Goal: Obtain resource: Obtain resource

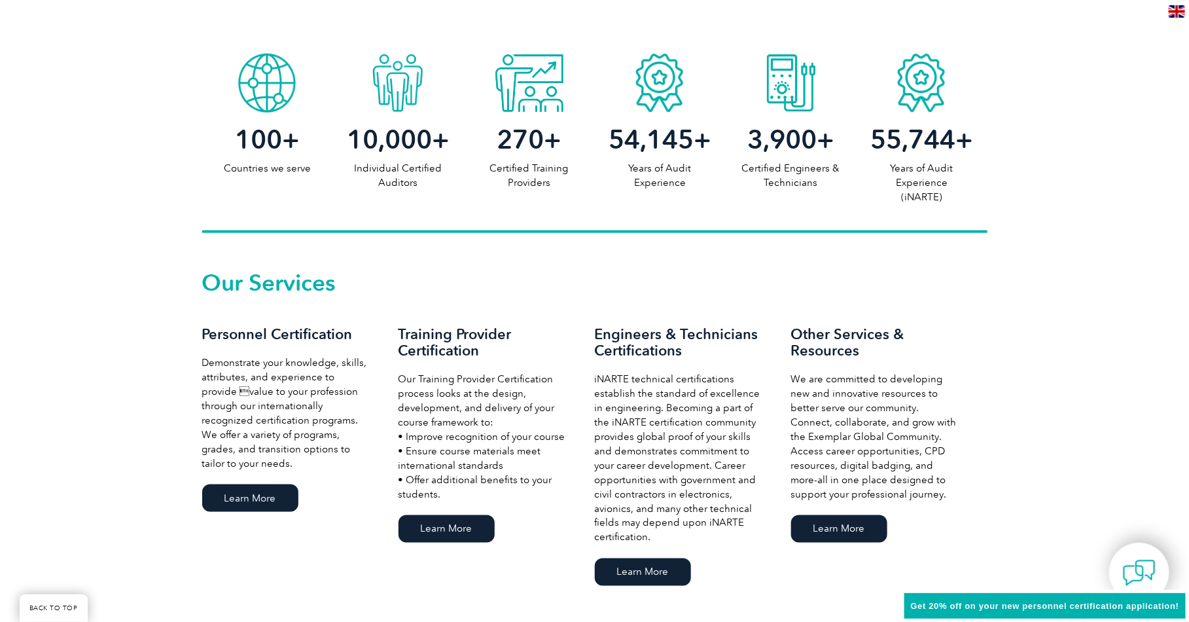
scroll to position [673, 0]
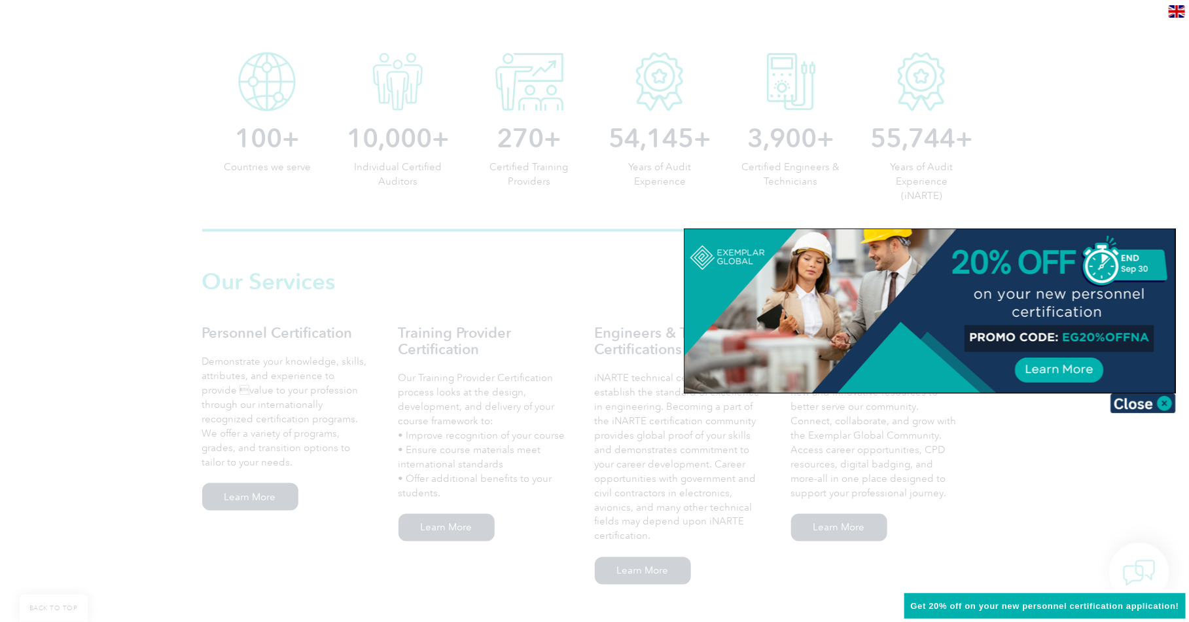
click at [456, 298] on div at bounding box center [594, 311] width 1189 height 622
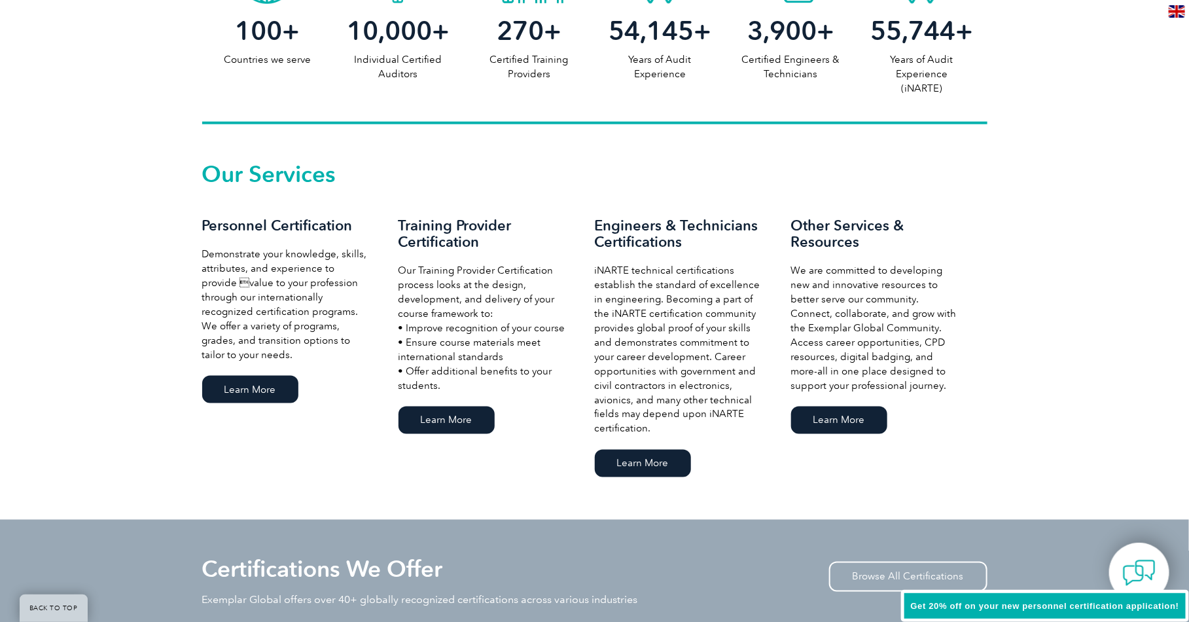
scroll to position [787, 0]
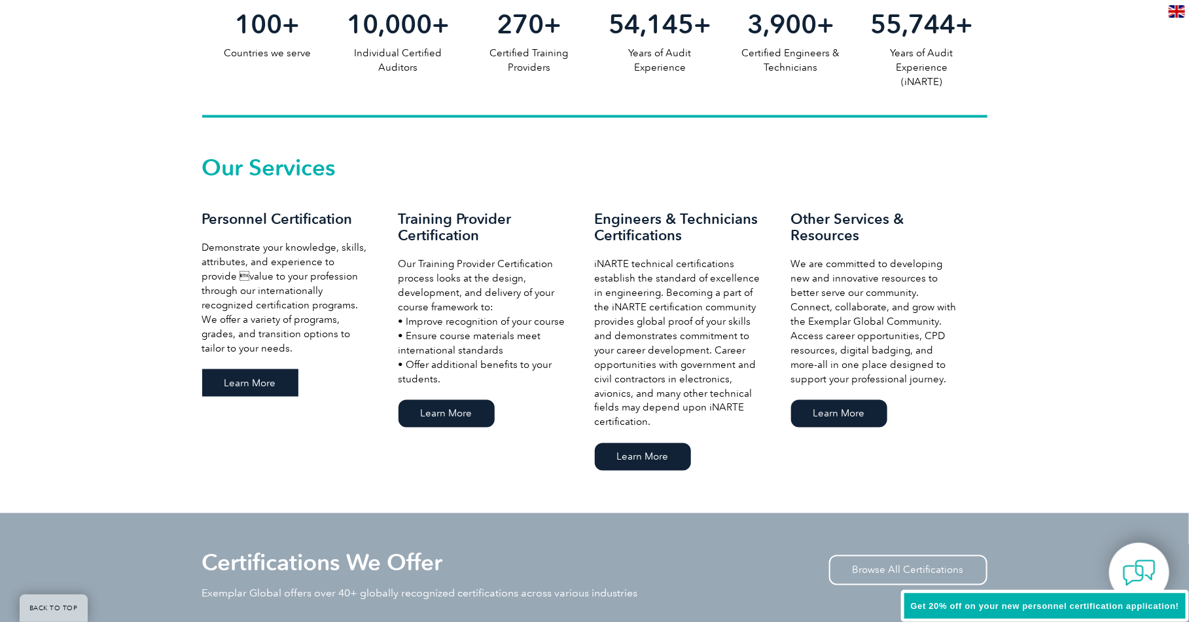
click at [259, 381] on link "Learn More" at bounding box center [250, 382] width 96 height 27
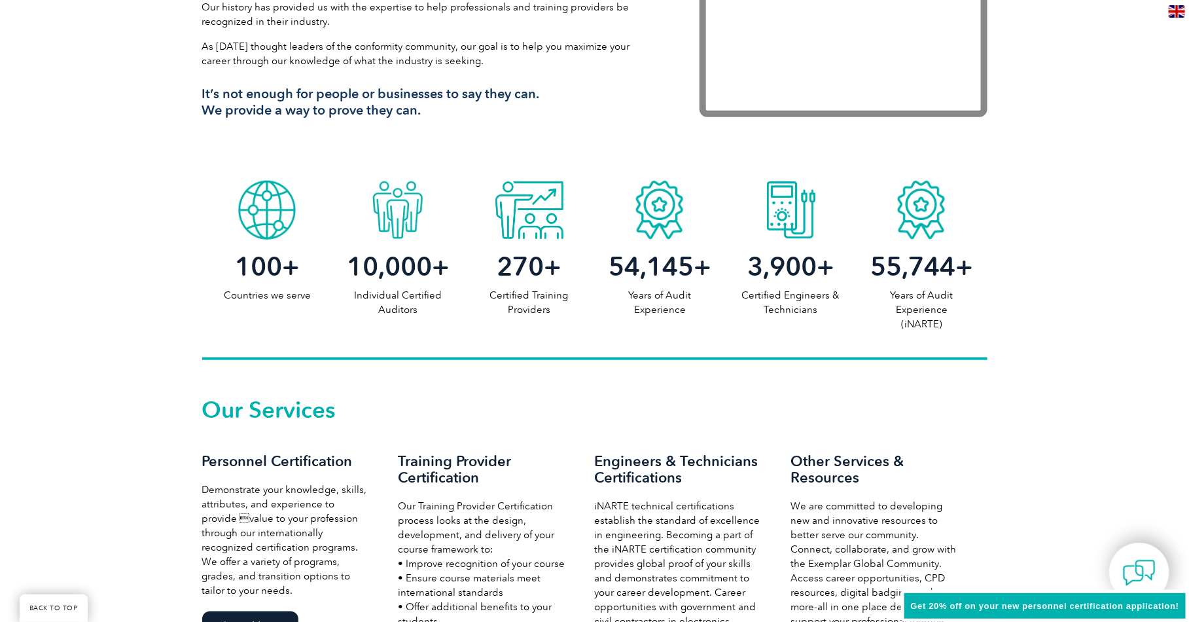
scroll to position [0, 0]
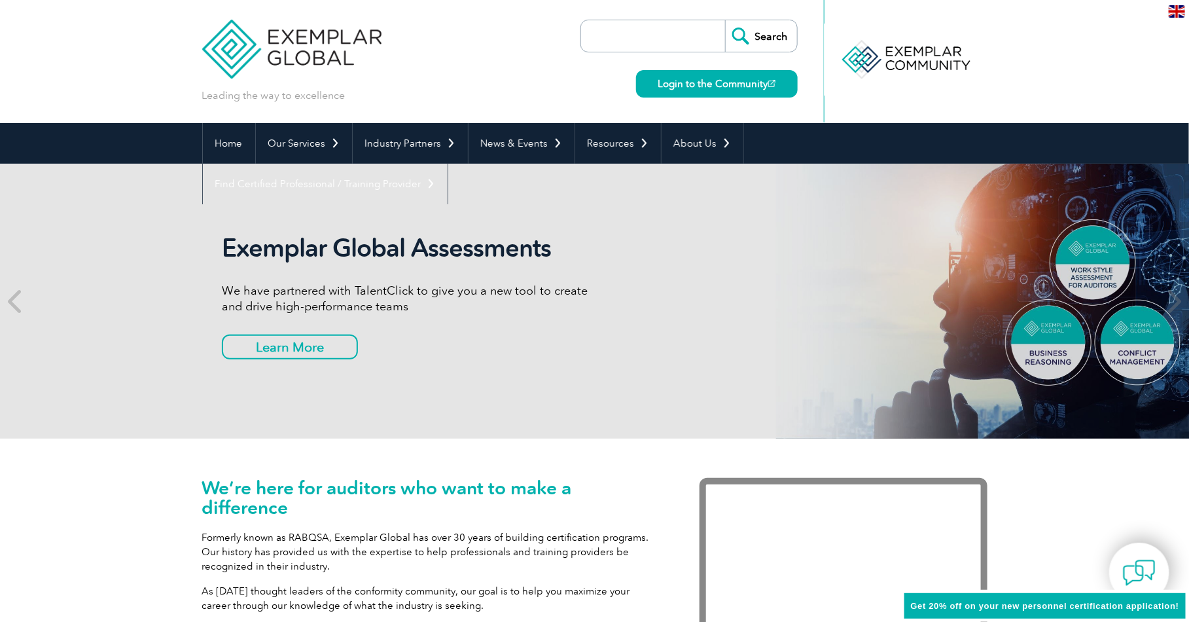
click at [628, 41] on input "search" at bounding box center [656, 35] width 137 height 31
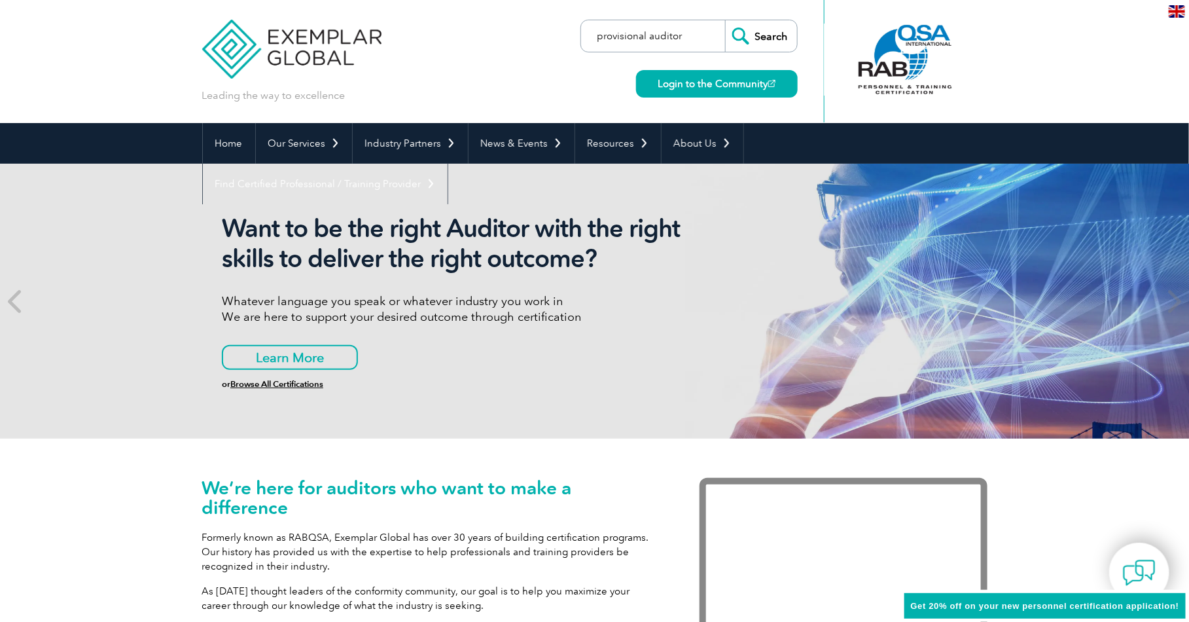
type input "provisional auditor"
click at [725, 20] on input "Search" at bounding box center [761, 35] width 72 height 31
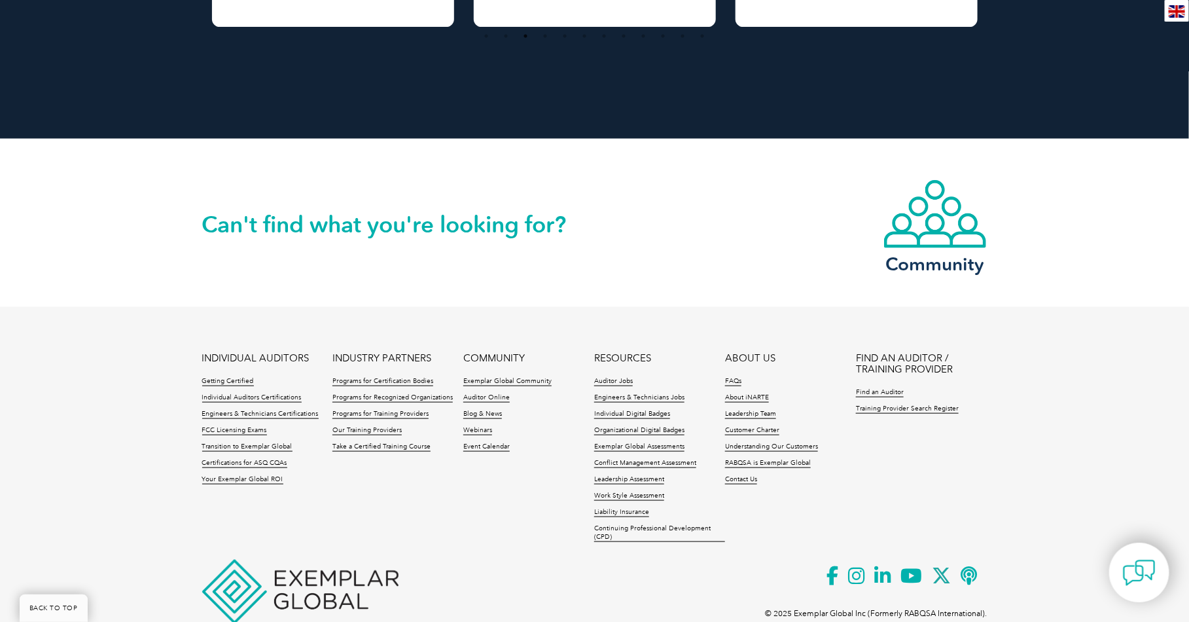
scroll to position [2963, 0]
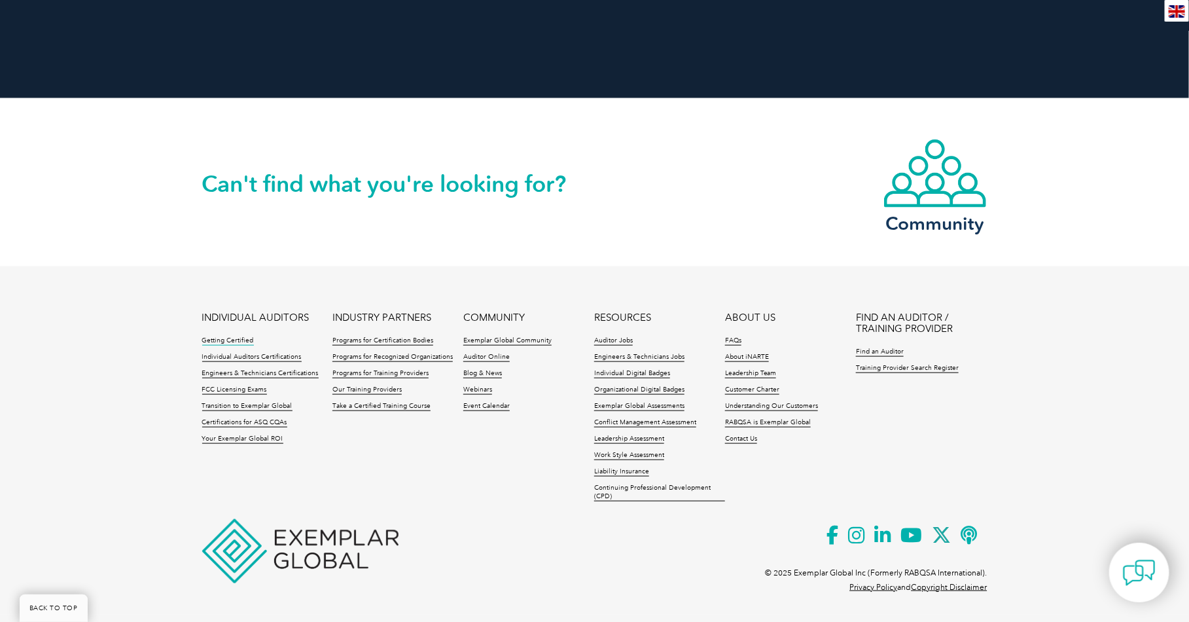
click at [247, 340] on link "Getting Certified" at bounding box center [228, 340] width 52 height 9
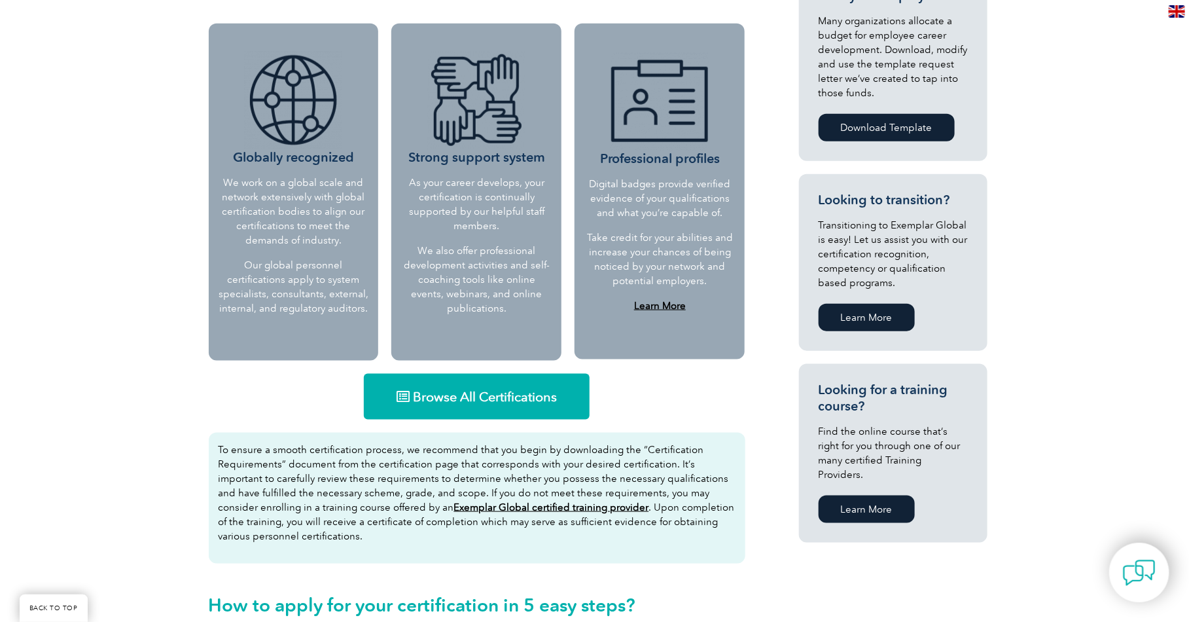
scroll to position [540, 0]
click at [448, 394] on span "Browse All Certifications" at bounding box center [485, 397] width 144 height 13
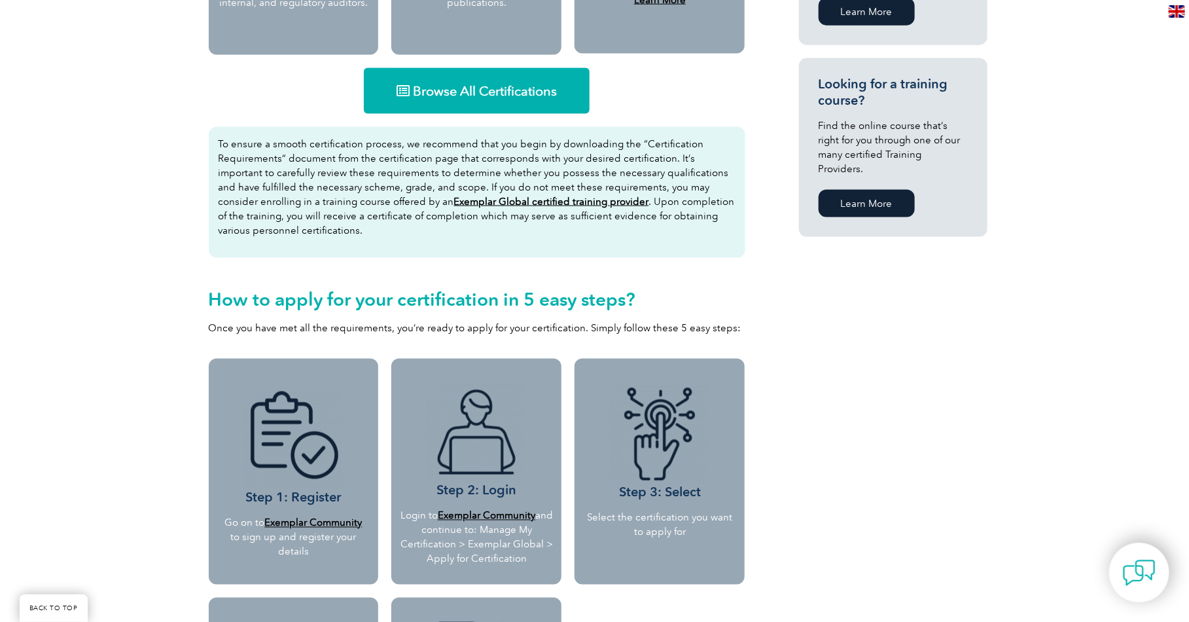
scroll to position [869, 0]
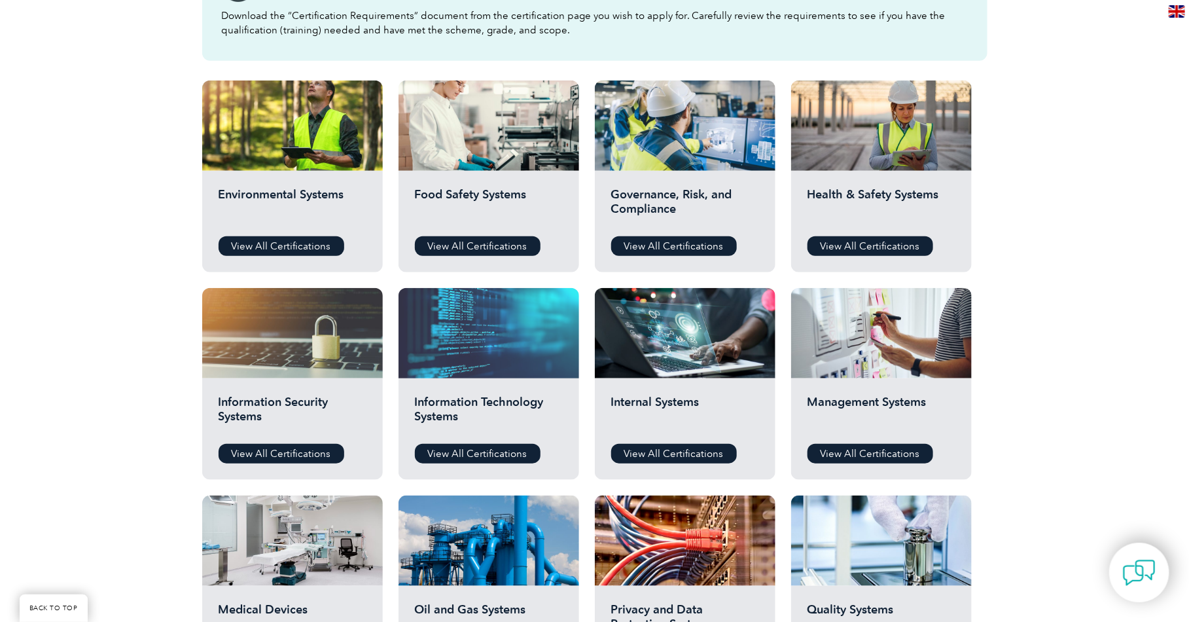
scroll to position [429, 0]
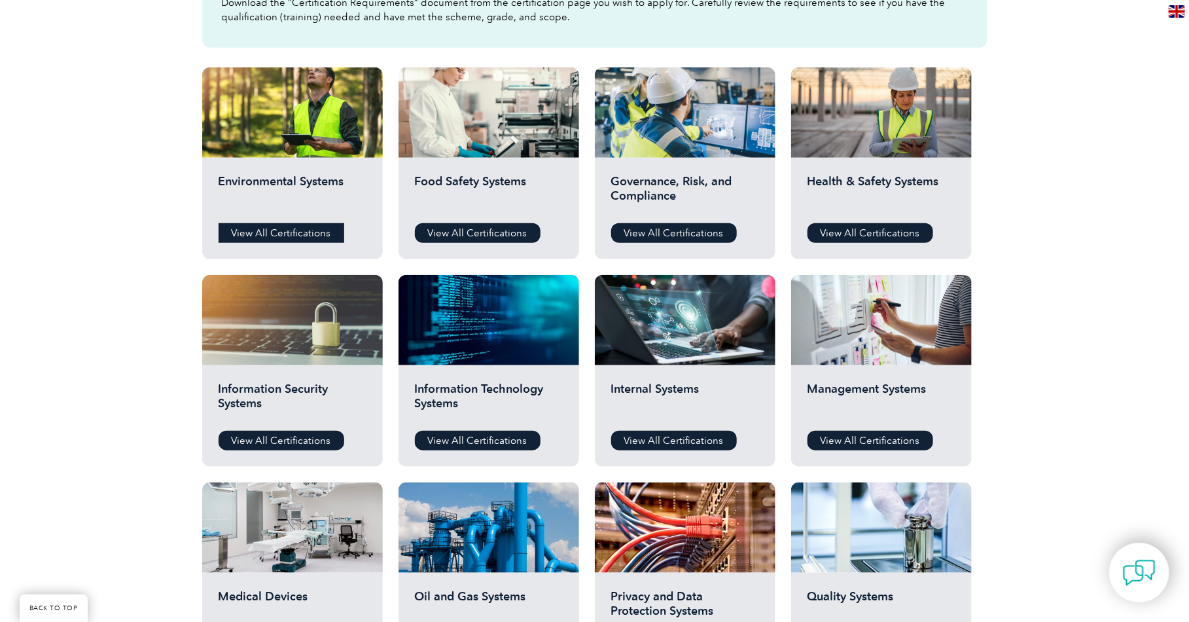
click at [273, 234] on link "View All Certifications" at bounding box center [282, 233] width 126 height 20
click at [875, 234] on link "View All Certifications" at bounding box center [871, 233] width 126 height 20
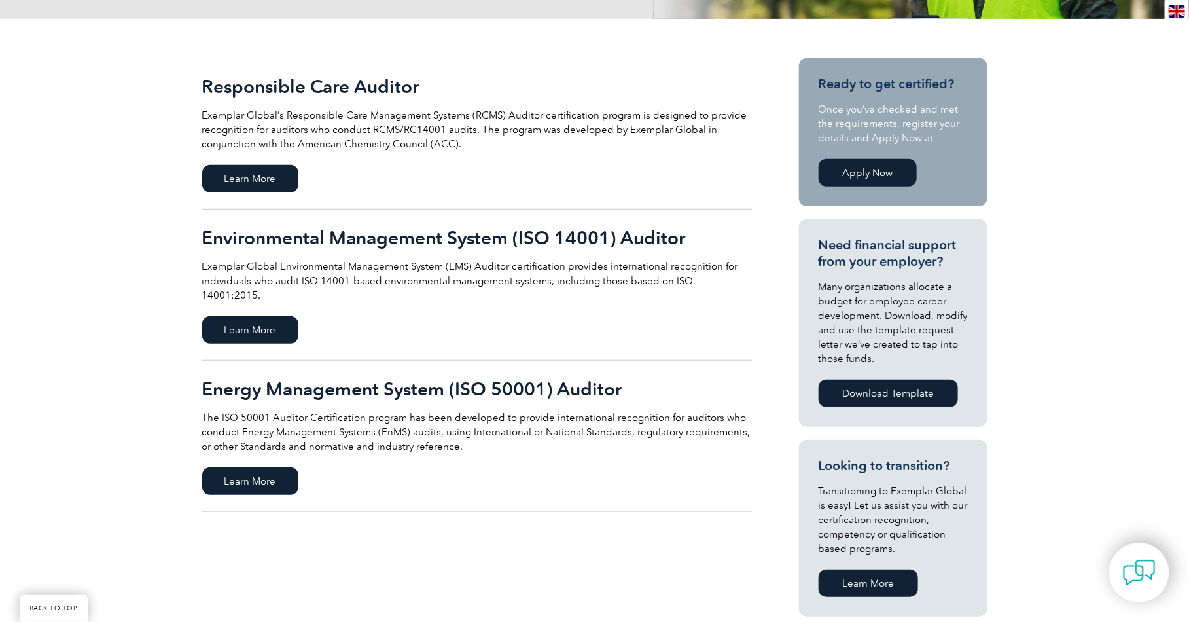
scroll to position [279, 0]
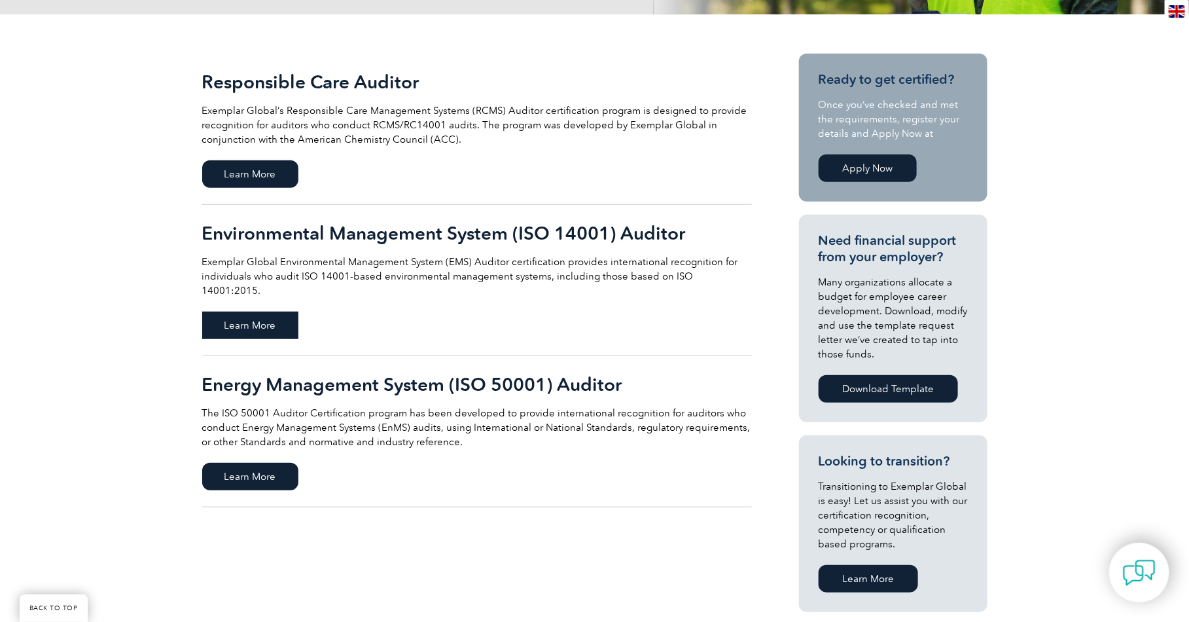
click at [258, 312] on span "Learn More" at bounding box center [250, 325] width 96 height 27
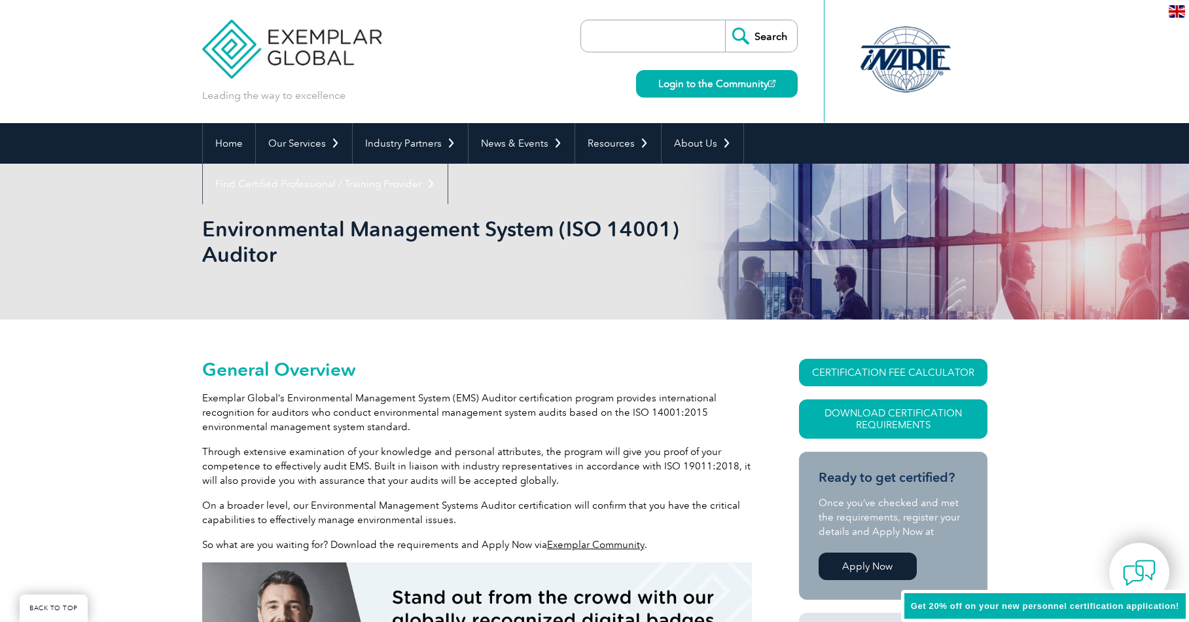
scroll to position [130, 0]
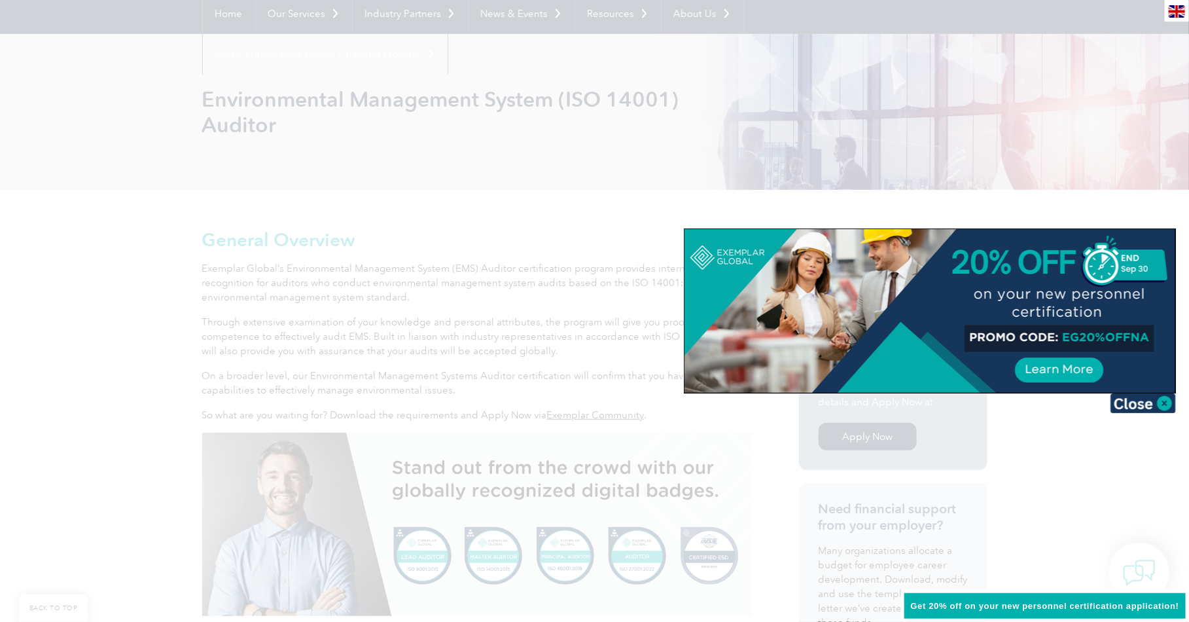
click at [391, 341] on div at bounding box center [594, 311] width 1189 height 622
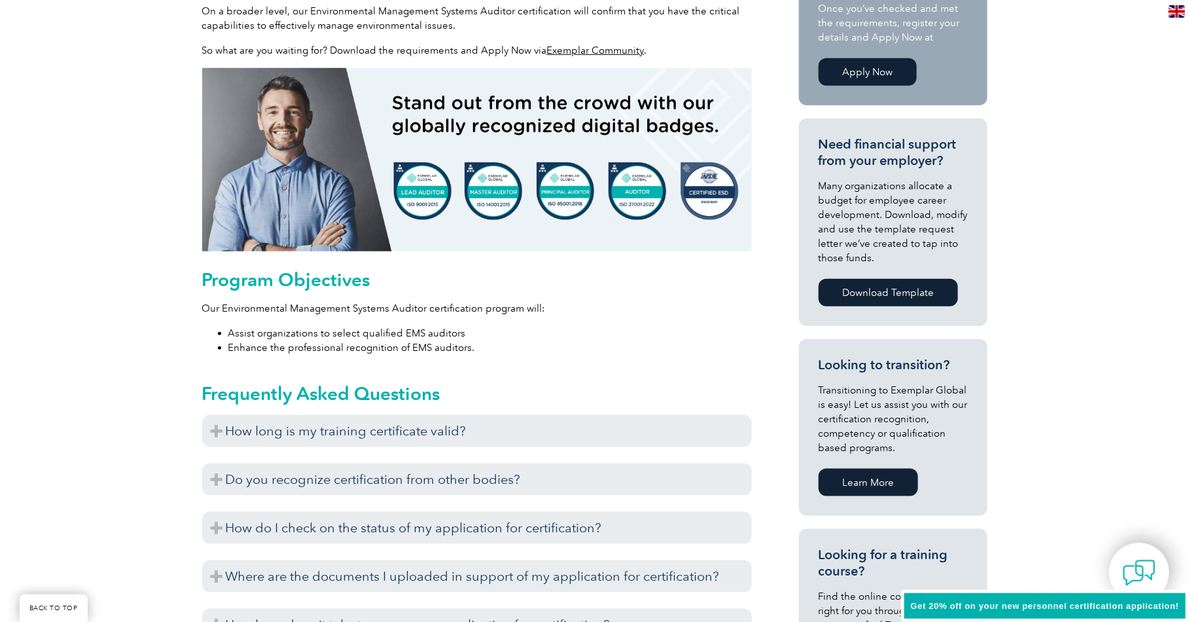
scroll to position [573, 0]
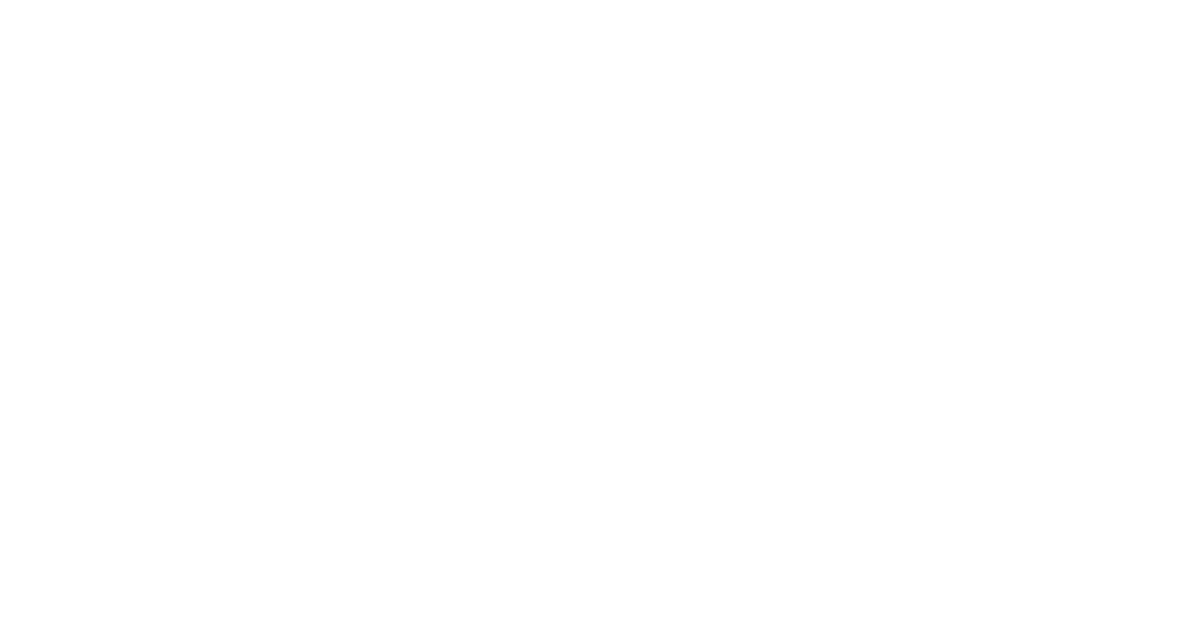
scroll to position [166, 0]
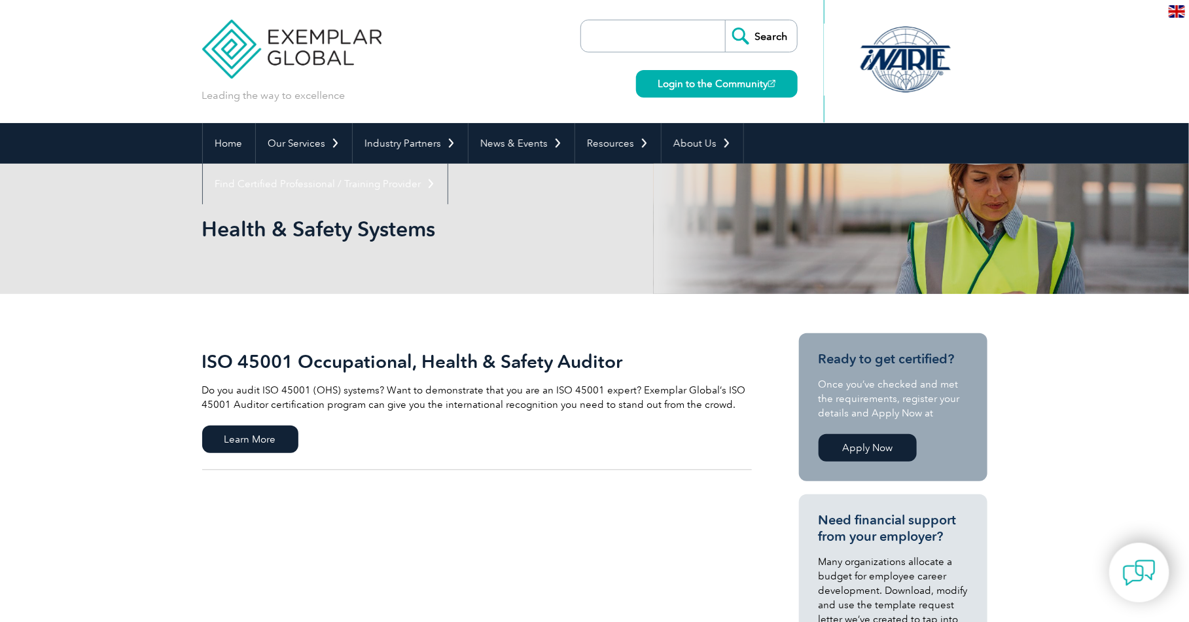
scroll to position [47, 0]
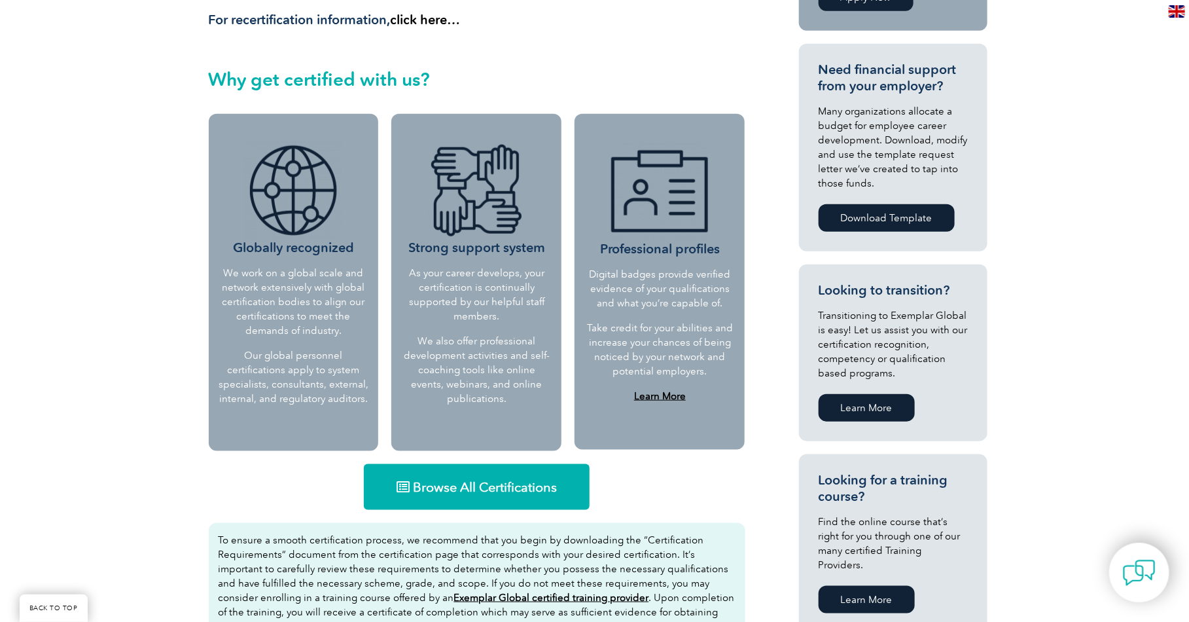
scroll to position [509, 0]
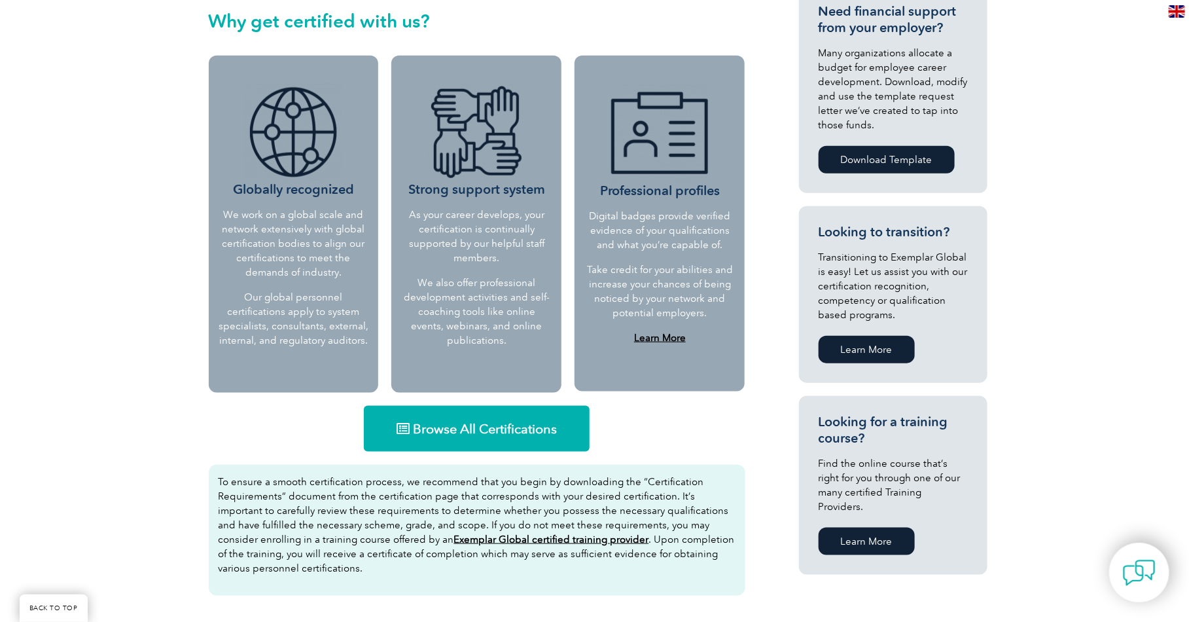
click at [463, 422] on span "Browse All Certifications" at bounding box center [485, 428] width 144 height 13
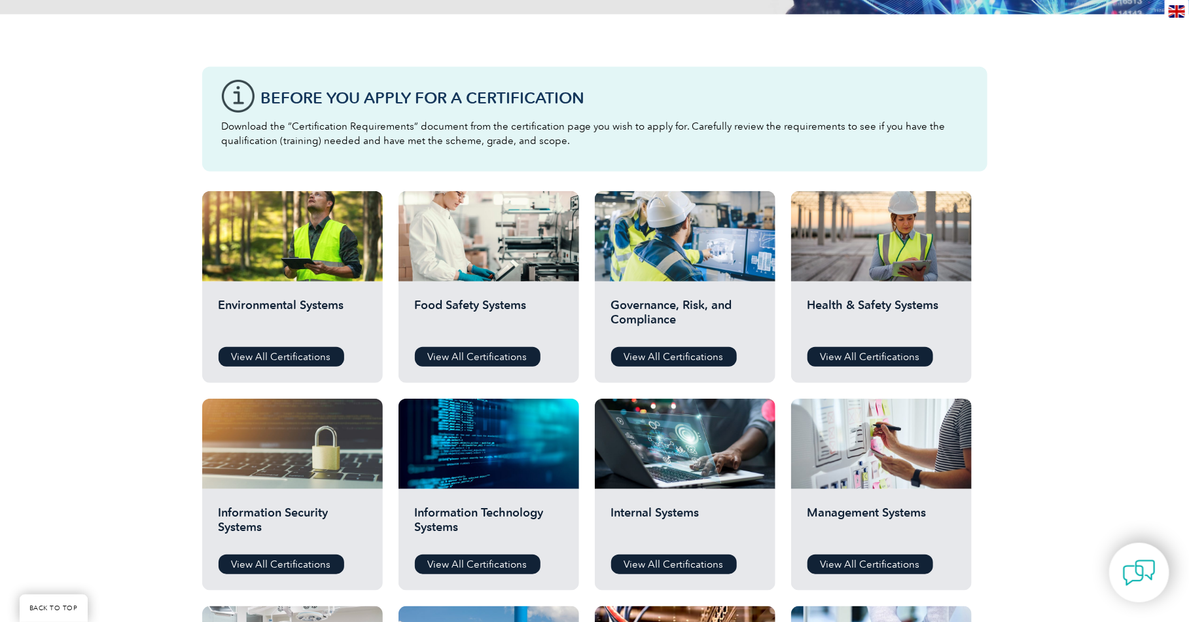
scroll to position [306, 0]
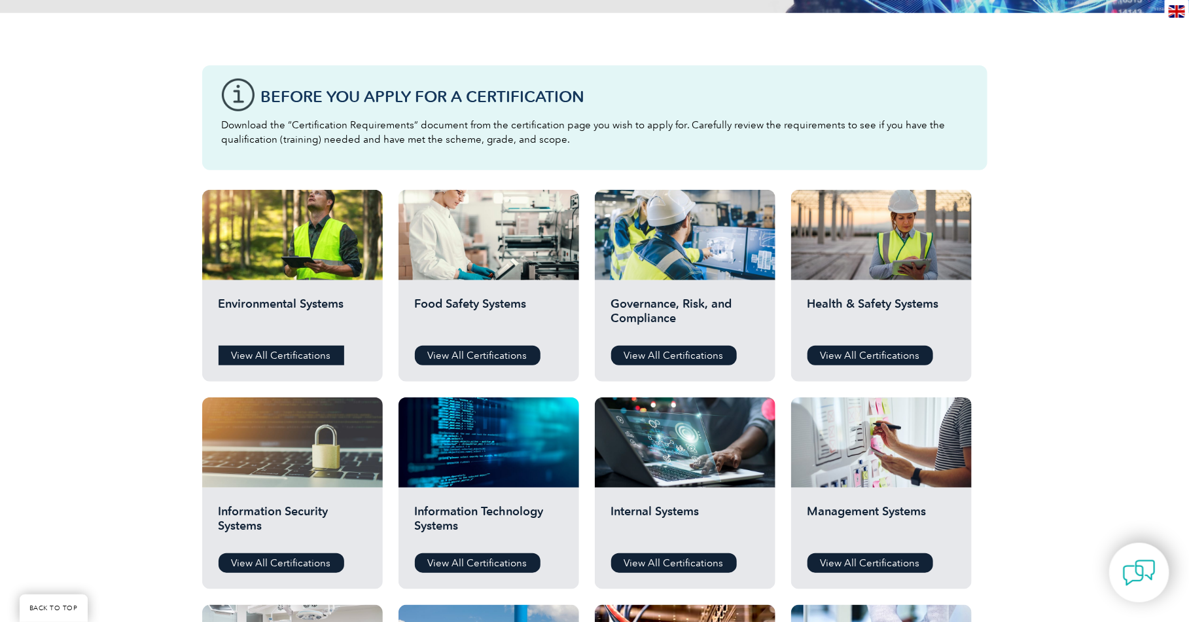
click at [306, 355] on link "View All Certifications" at bounding box center [282, 356] width 126 height 20
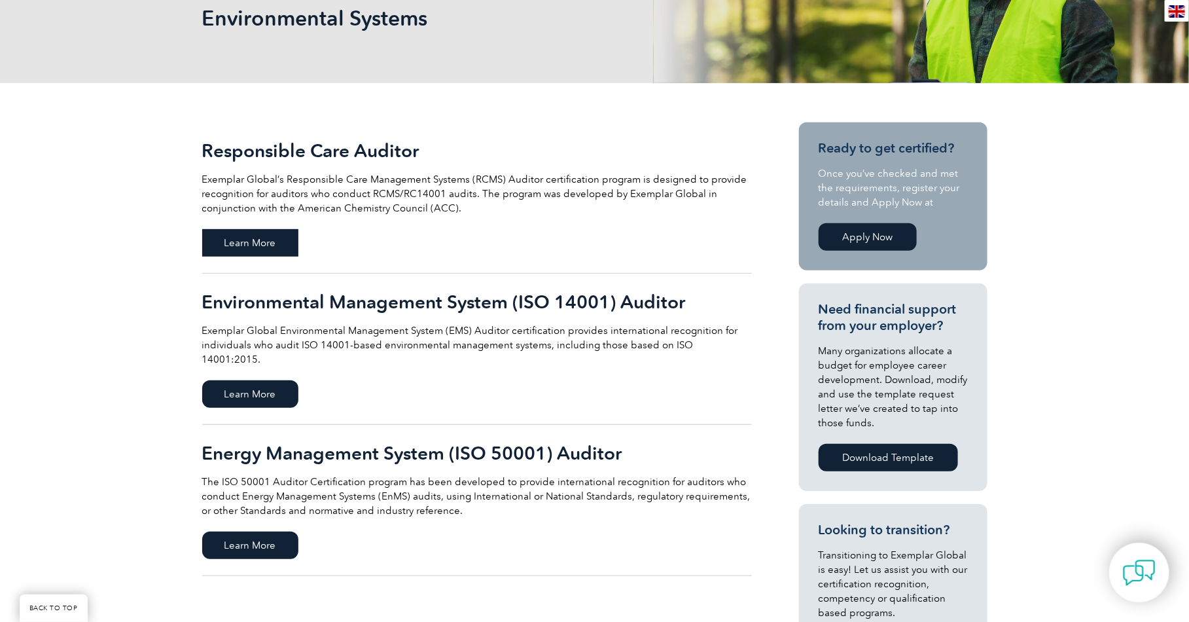
scroll to position [200, 0]
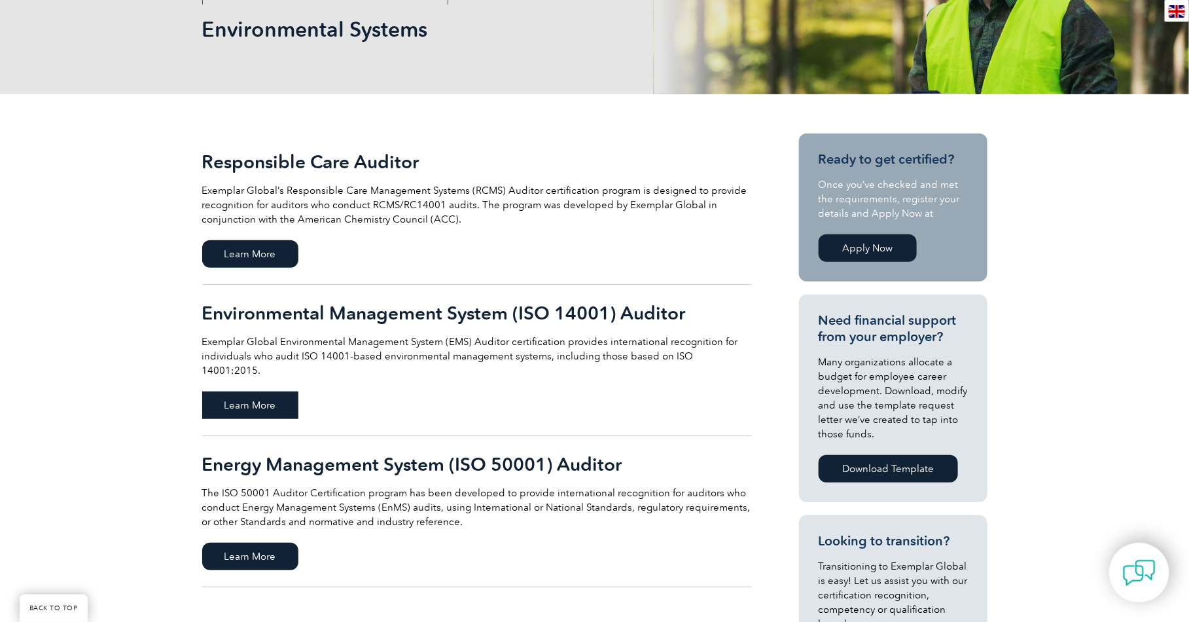
click at [271, 391] on span "Learn More" at bounding box center [250, 404] width 96 height 27
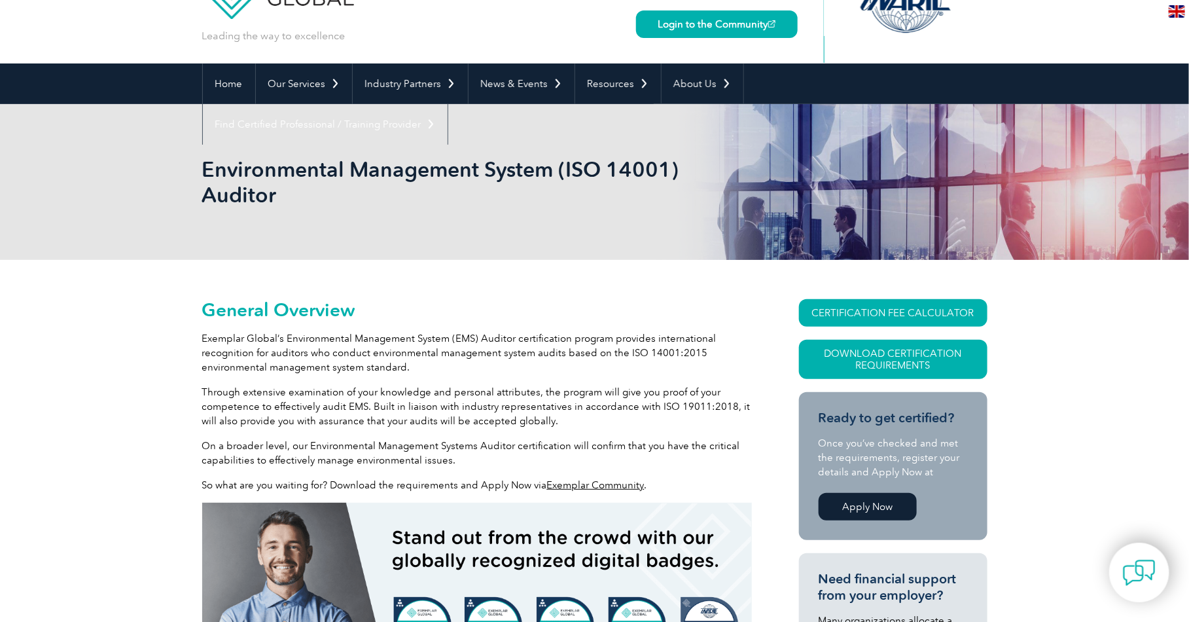
scroll to position [96, 0]
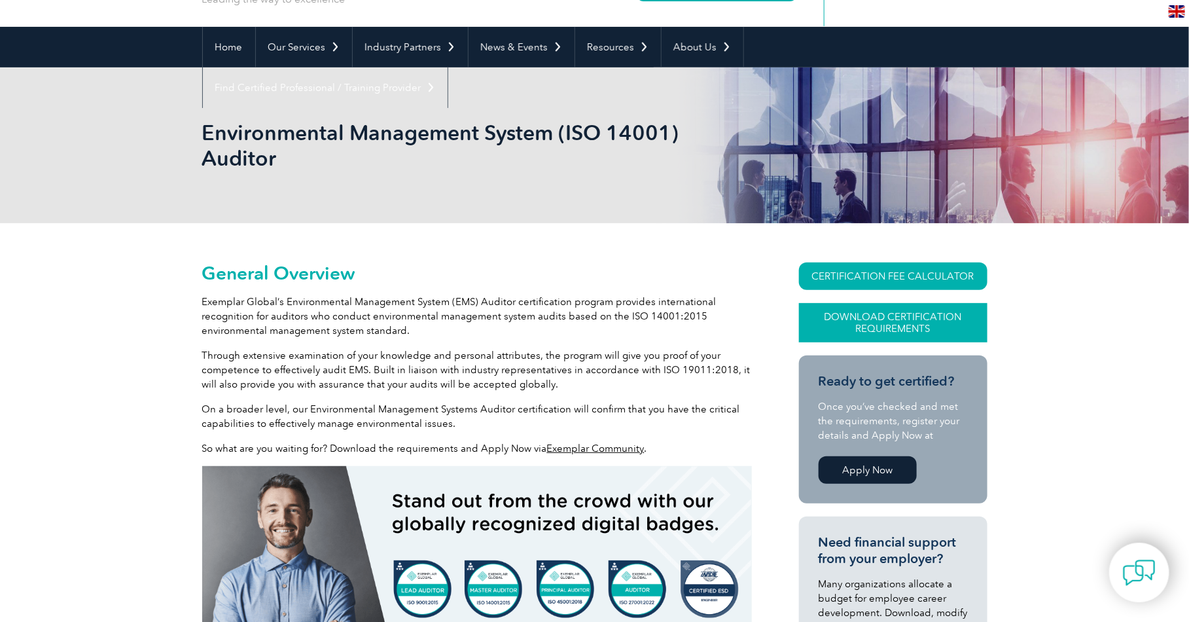
click at [861, 318] on link "Download Certification Requirements" at bounding box center [893, 322] width 189 height 39
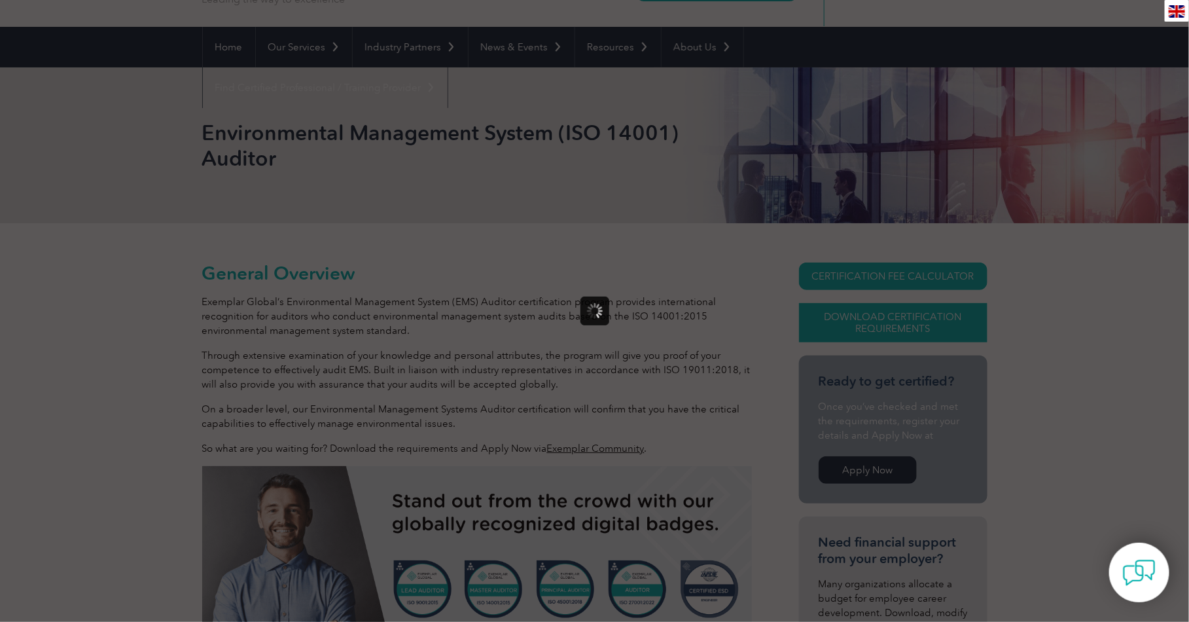
scroll to position [0, 0]
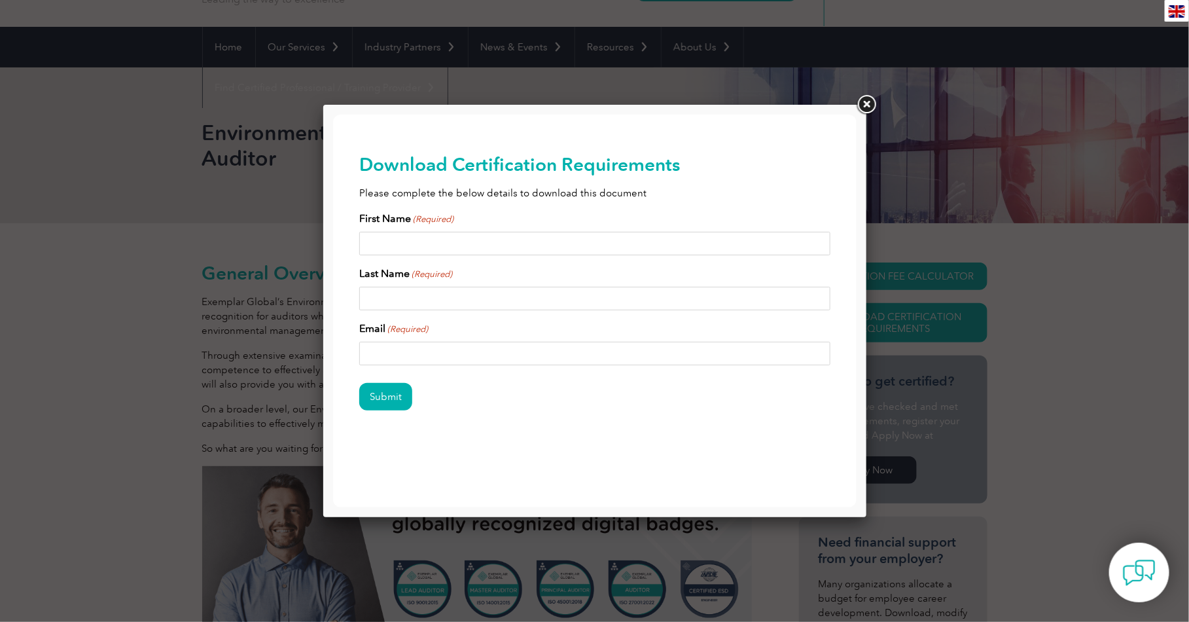
click at [430, 244] on input "First Name (Required)" at bounding box center [594, 243] width 471 height 24
type input "Shane"
type input "Conaghan"
type input "shane.conaghan@riskfactors.com.au"
click at [393, 396] on input "Submit" at bounding box center [385, 395] width 53 height 27
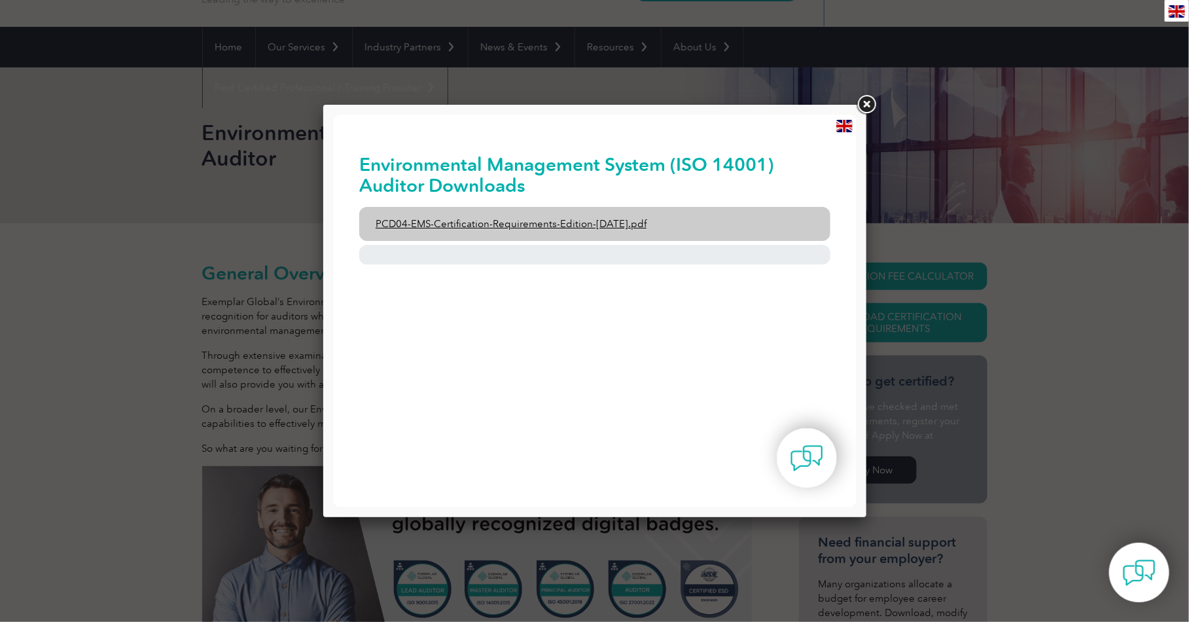
click at [527, 221] on link "PCD04-EMS-Certification-Requirements-Edition-2-April-2022.pdf" at bounding box center [594, 223] width 471 height 34
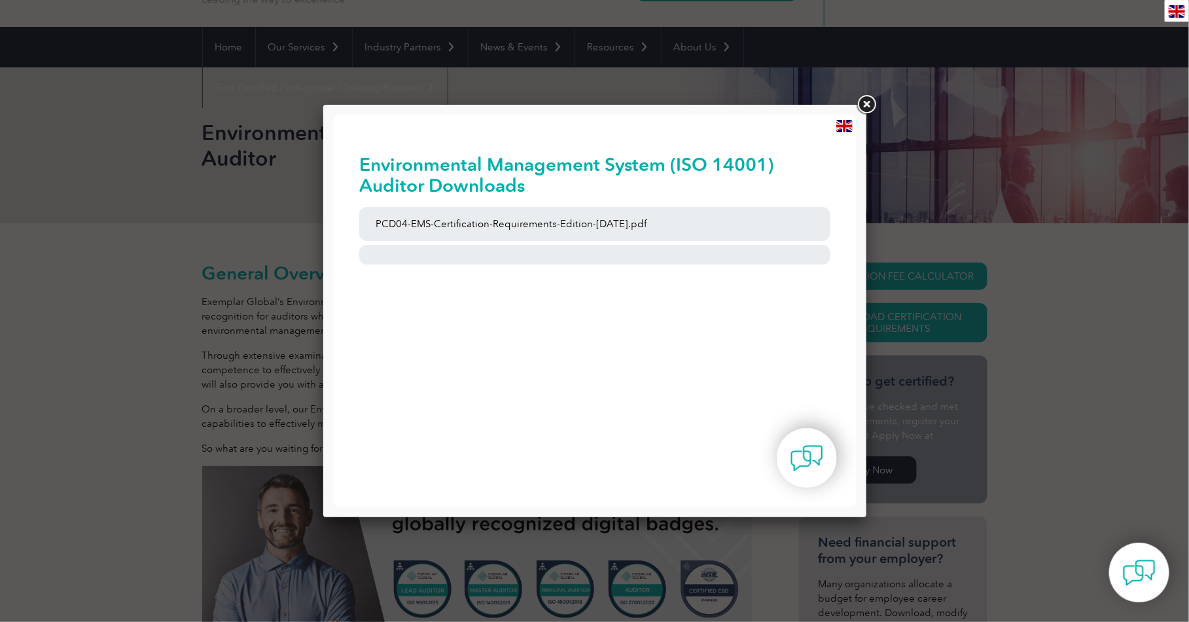
click at [863, 107] on link at bounding box center [867, 105] width 24 height 24
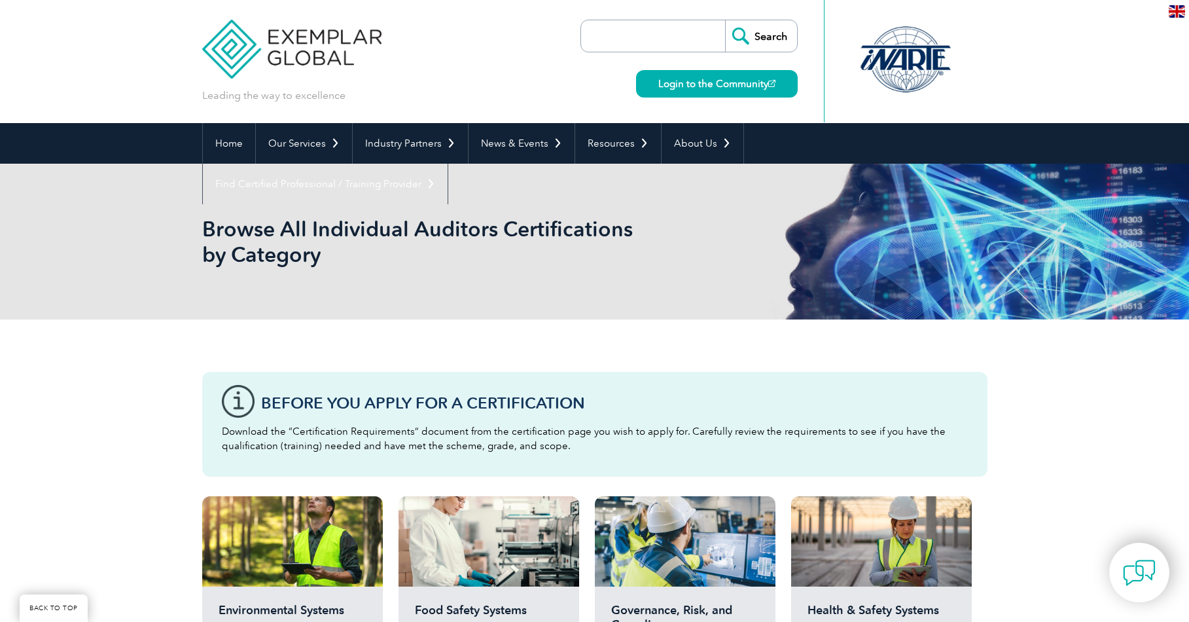
scroll to position [306, 0]
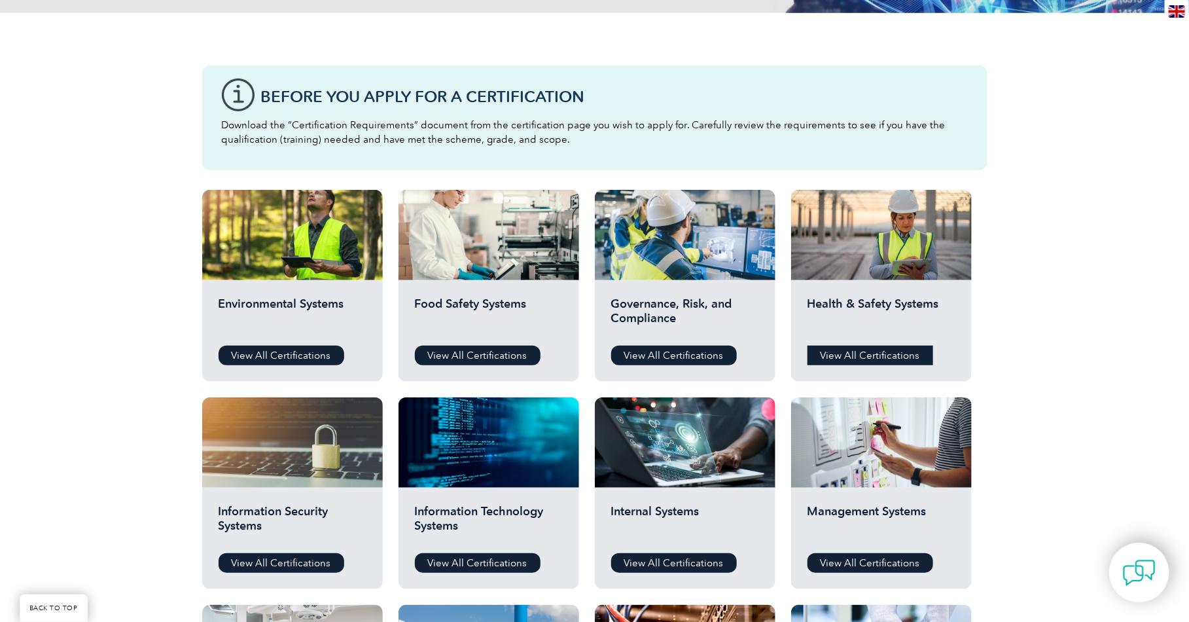
click at [874, 353] on link "View All Certifications" at bounding box center [871, 356] width 126 height 20
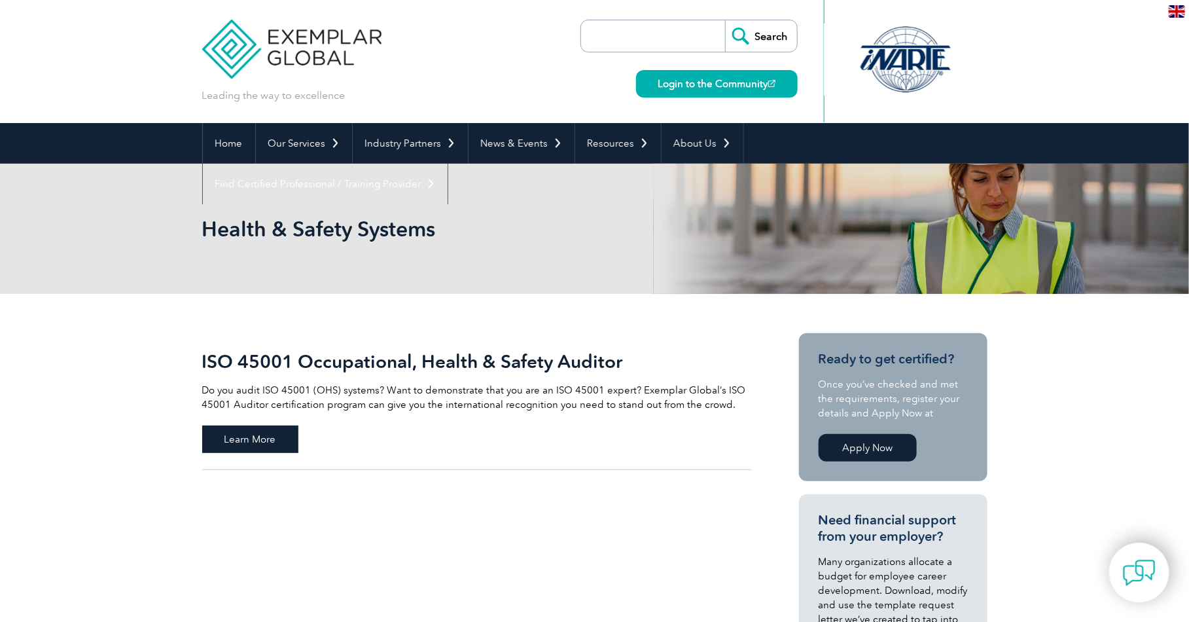
click at [259, 437] on span "Learn More" at bounding box center [250, 438] width 96 height 27
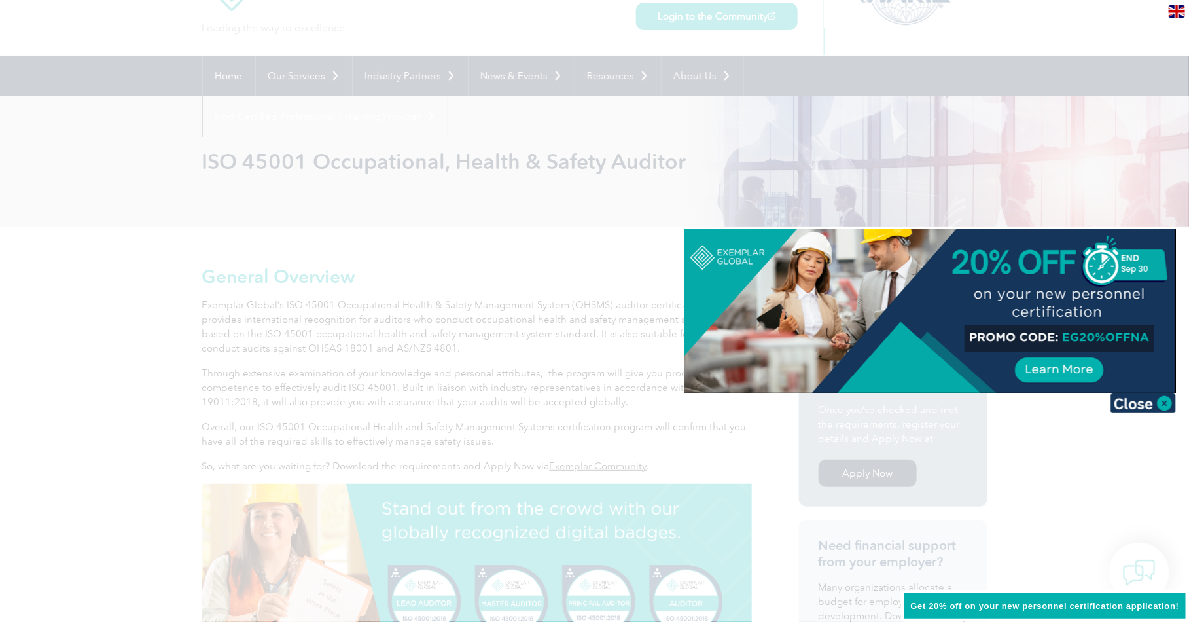
scroll to position [70, 0]
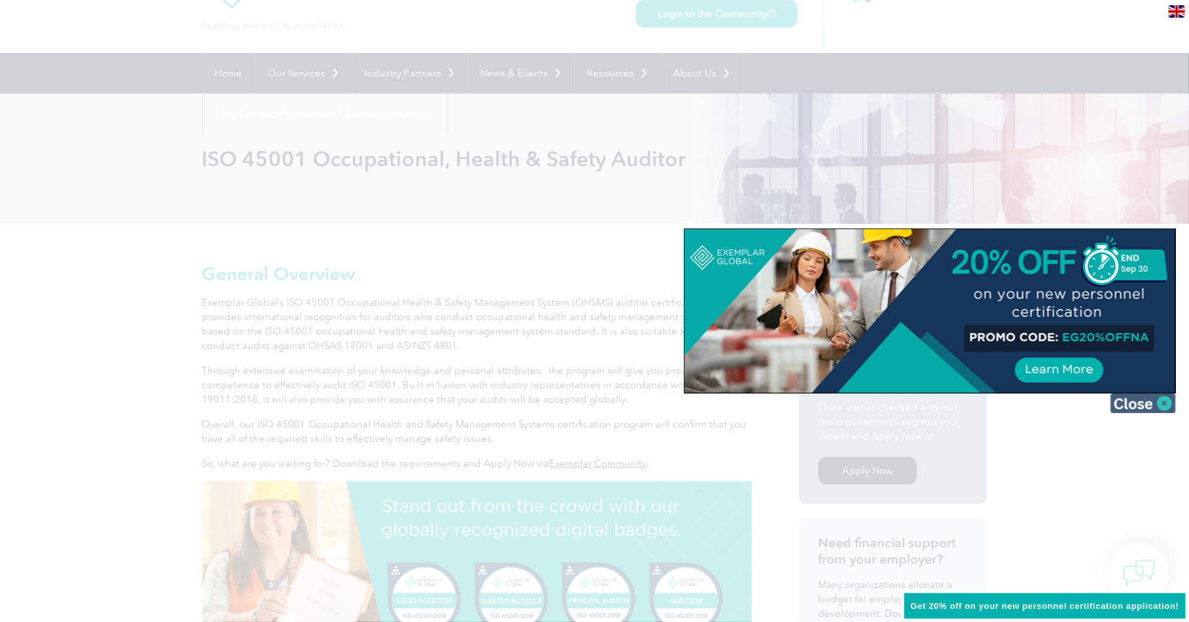
click at [1145, 403] on img at bounding box center [1143, 403] width 65 height 20
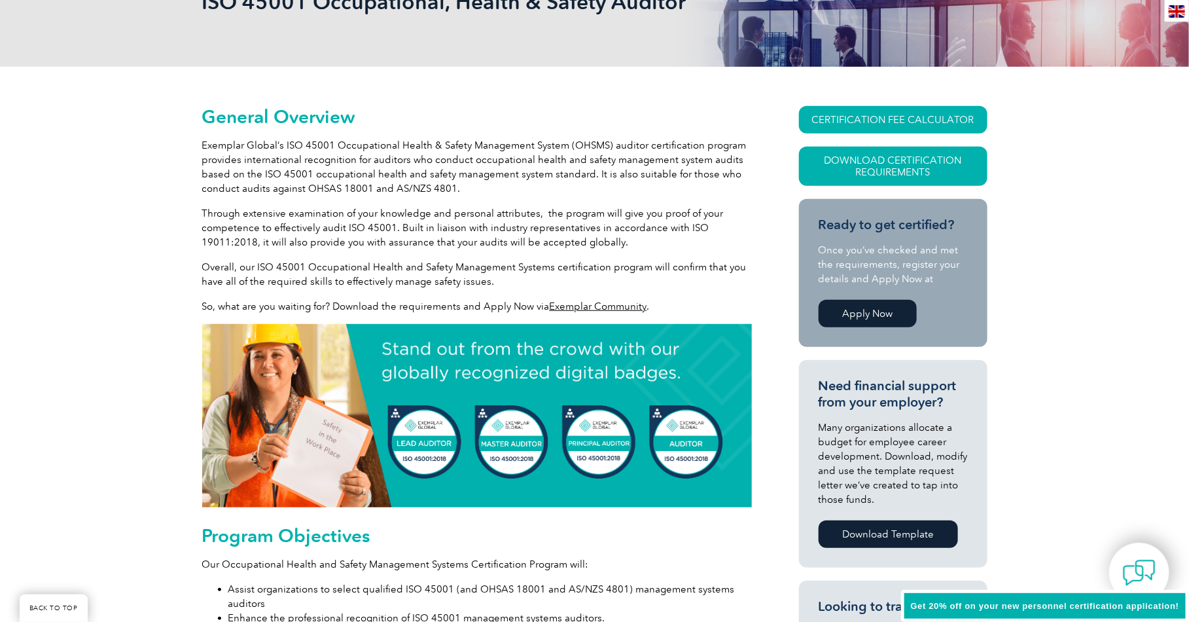
scroll to position [226, 0]
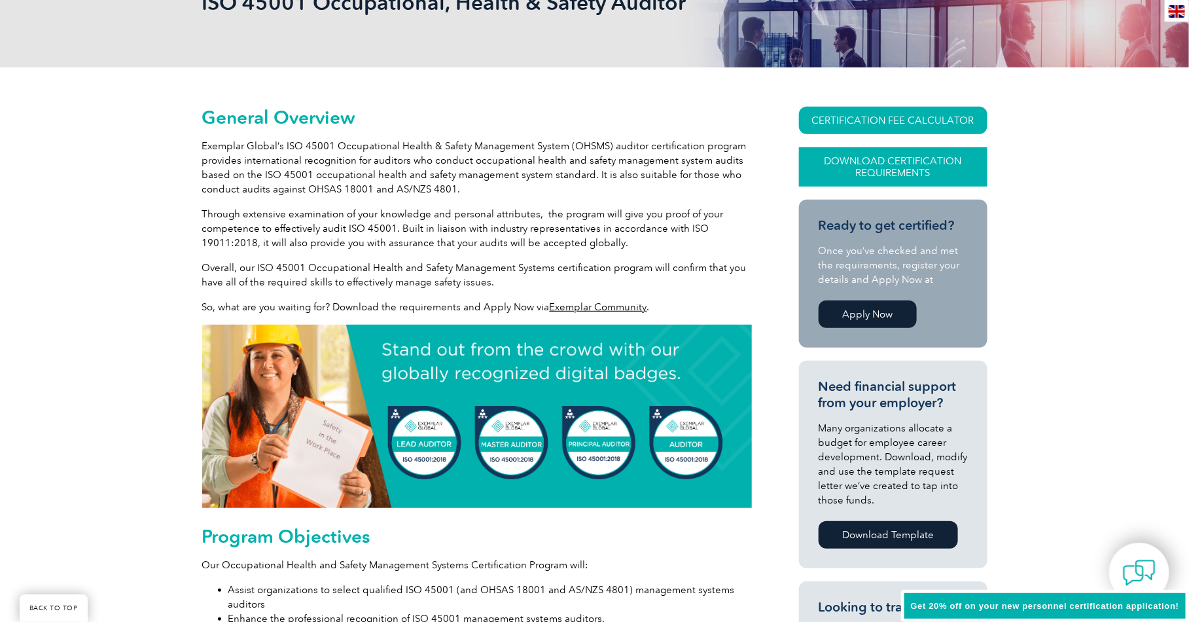
click at [882, 163] on link "Download Certification Requirements" at bounding box center [893, 166] width 189 height 39
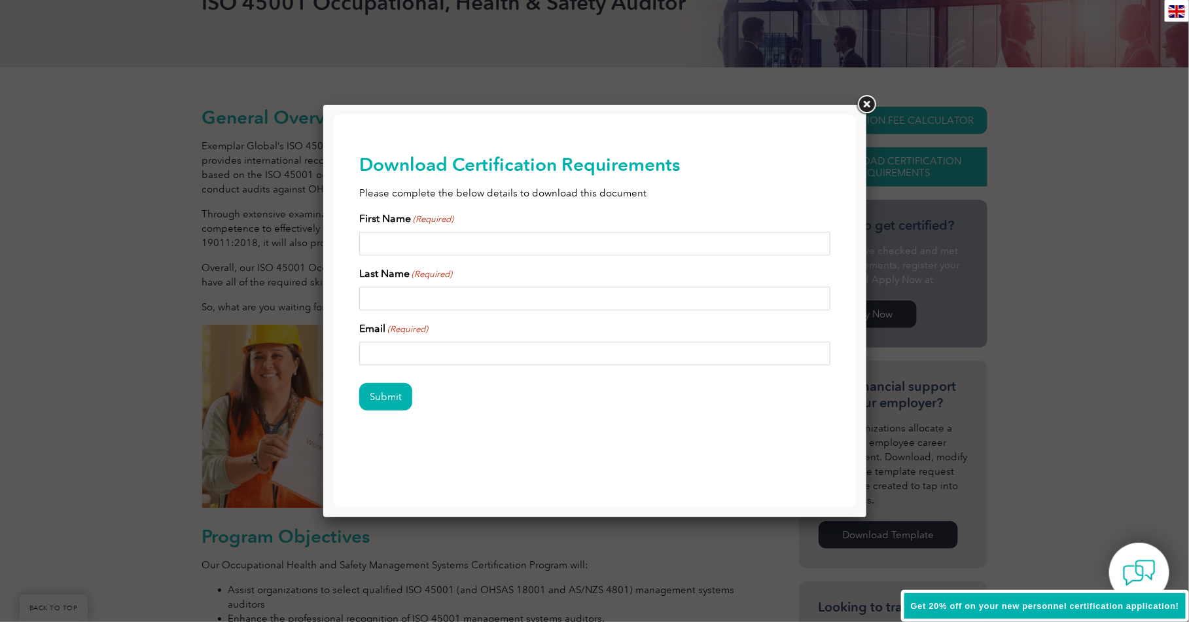
scroll to position [0, 0]
click at [497, 237] on input "First Name (Required)" at bounding box center [594, 243] width 471 height 24
type input "Shane"
type input "Conaghan"
type input "shane.conaghan@riskfactors.com.au"
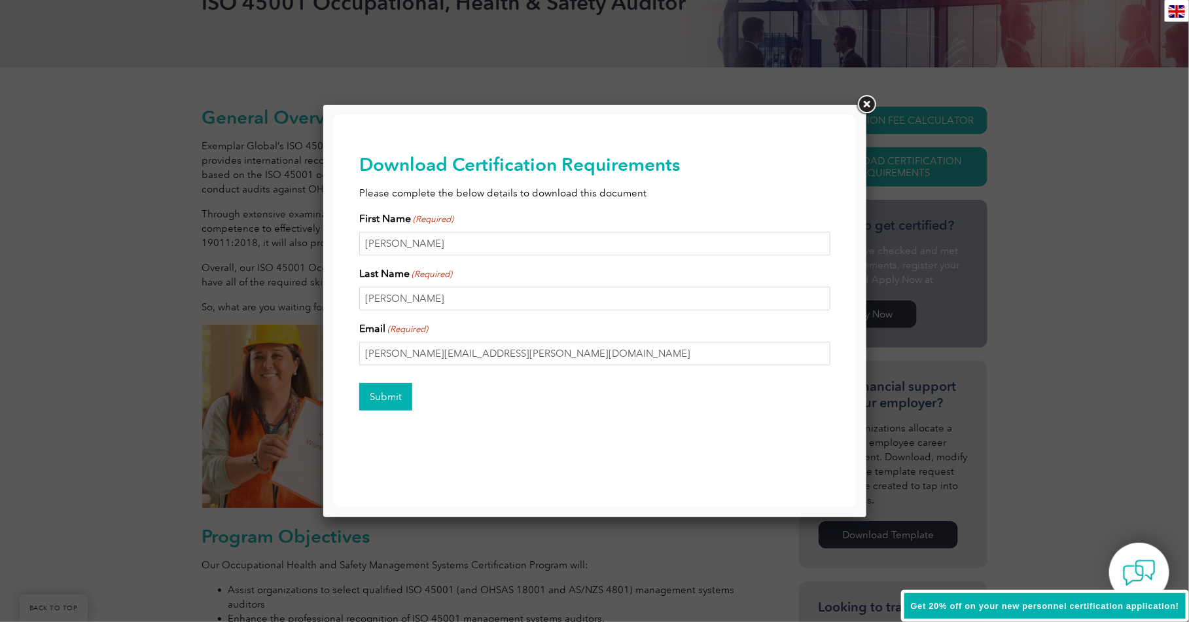
click at [386, 397] on input "Submit" at bounding box center [385, 395] width 53 height 27
click at [266, 338] on div at bounding box center [594, 311] width 1189 height 622
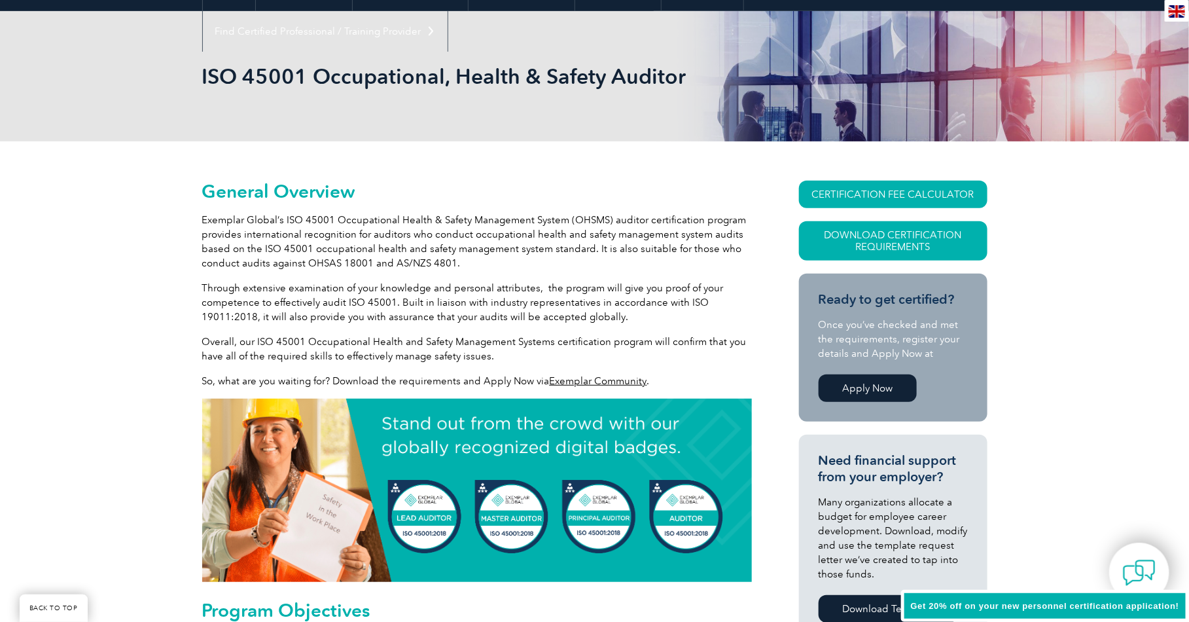
scroll to position [132, 0]
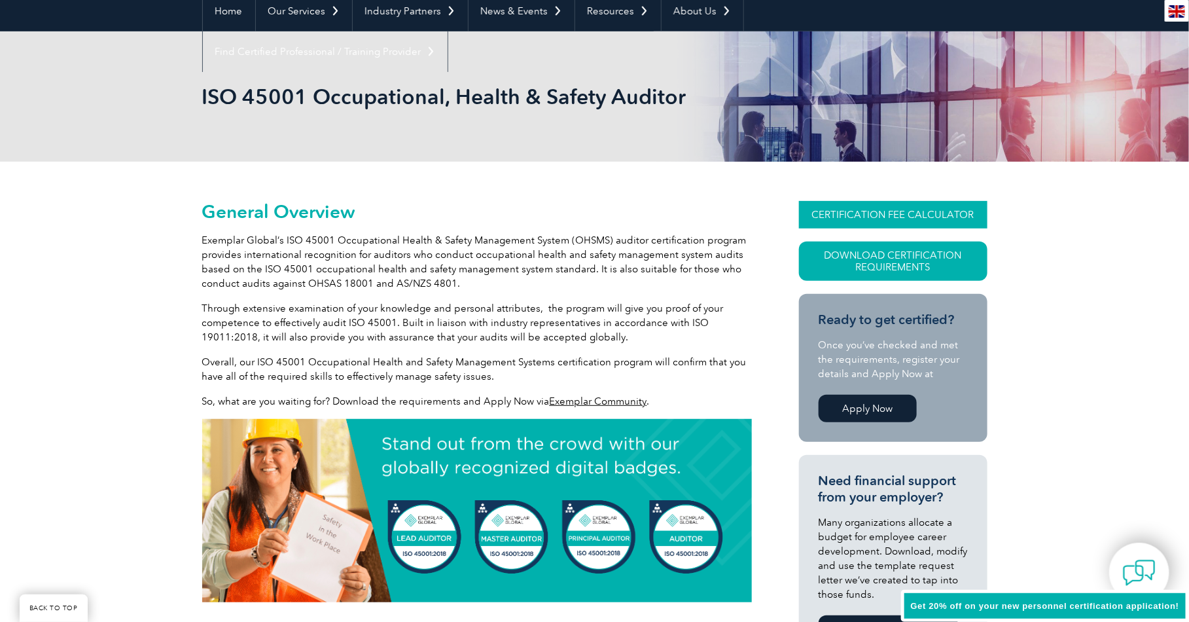
click at [873, 213] on link "CERTIFICATION FEE CALCULATOR" at bounding box center [893, 214] width 189 height 27
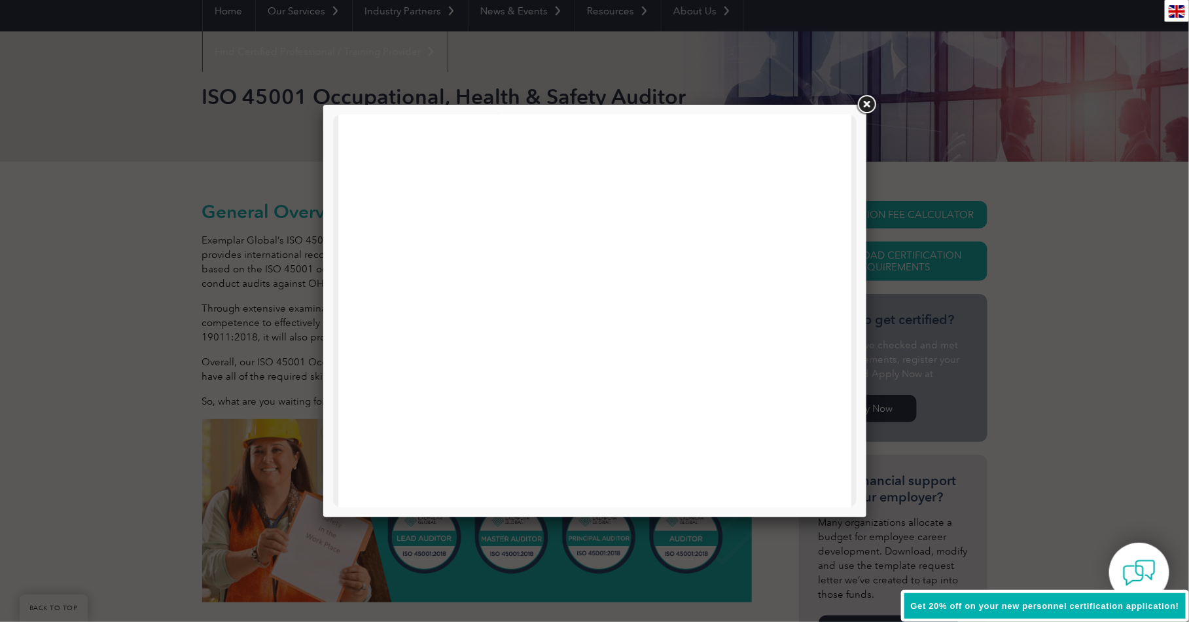
scroll to position [624, 0]
click at [867, 103] on link at bounding box center [867, 105] width 24 height 24
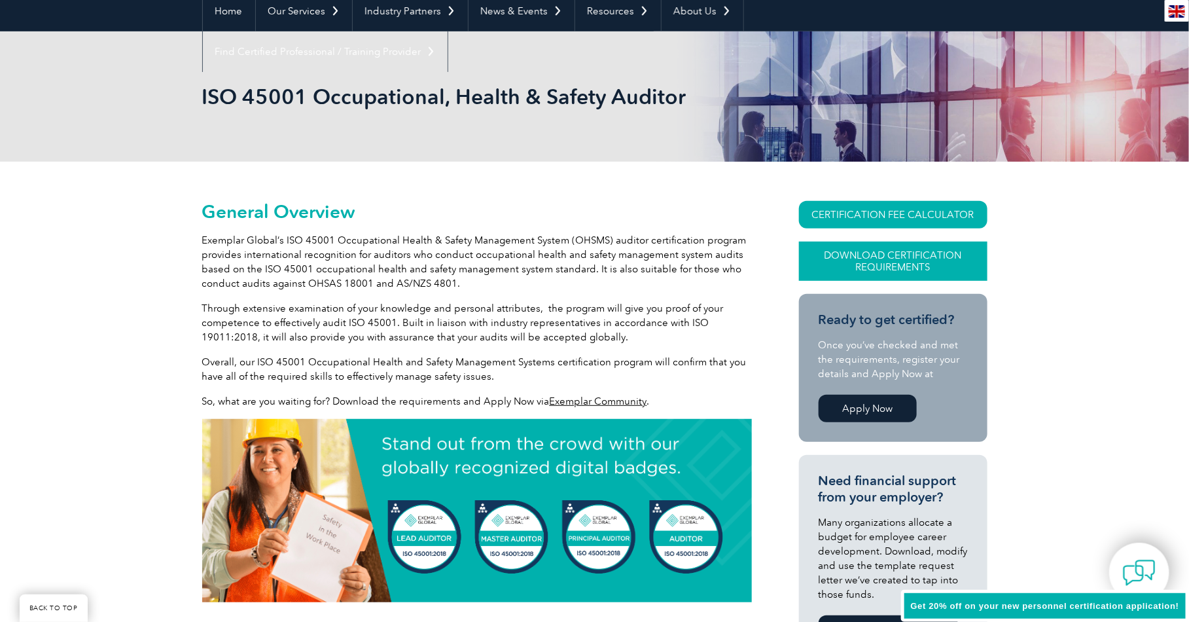
click at [869, 257] on link "Download Certification Requirements" at bounding box center [893, 261] width 189 height 39
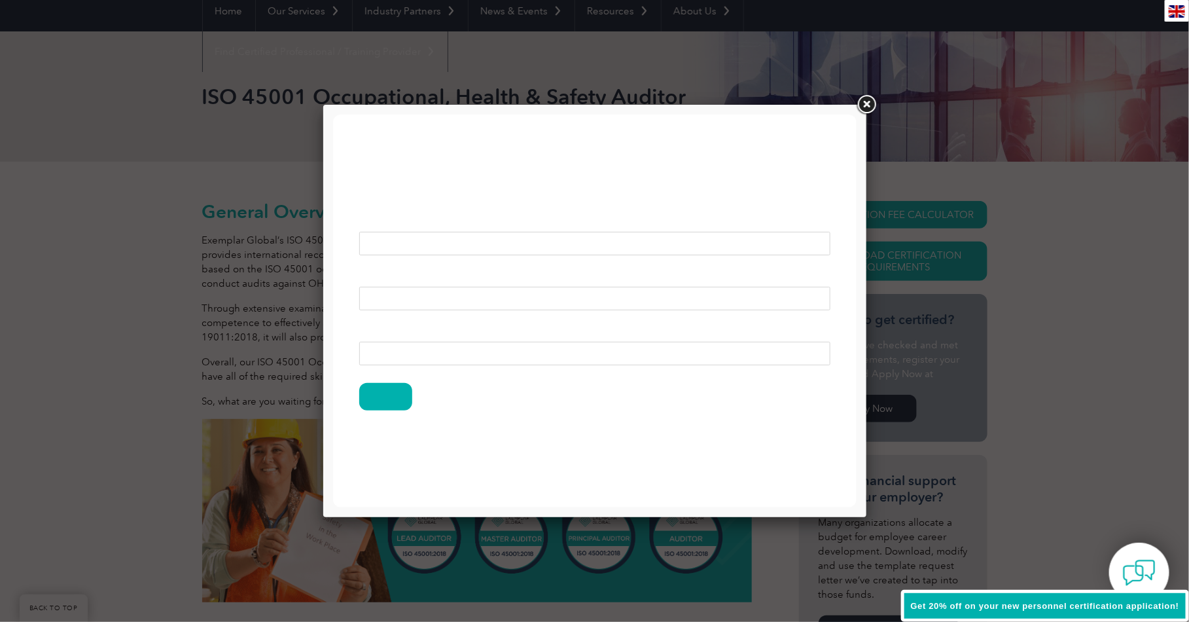
scroll to position [0, 0]
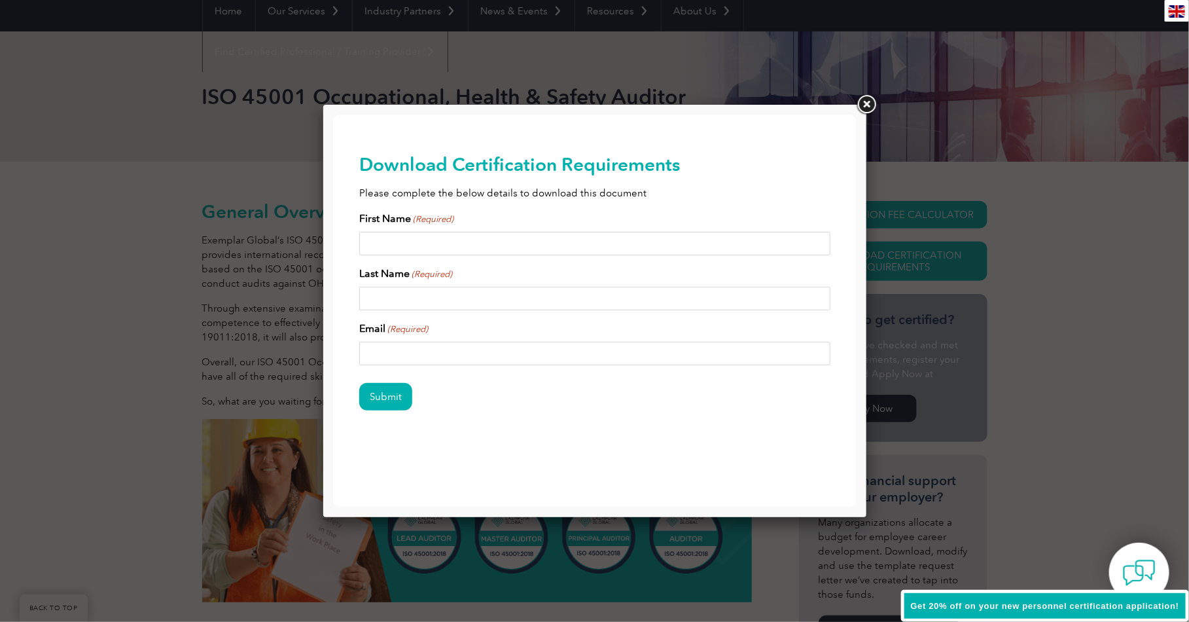
drag, startPoint x: 440, startPoint y: 234, endPoint x: 420, endPoint y: 319, distance: 87.6
click at [439, 239] on input "First Name (Required)" at bounding box center [594, 243] width 471 height 24
type input "Shane"
type input "Conaghan"
type input "shane.conaghan@riskfactors.com.au"
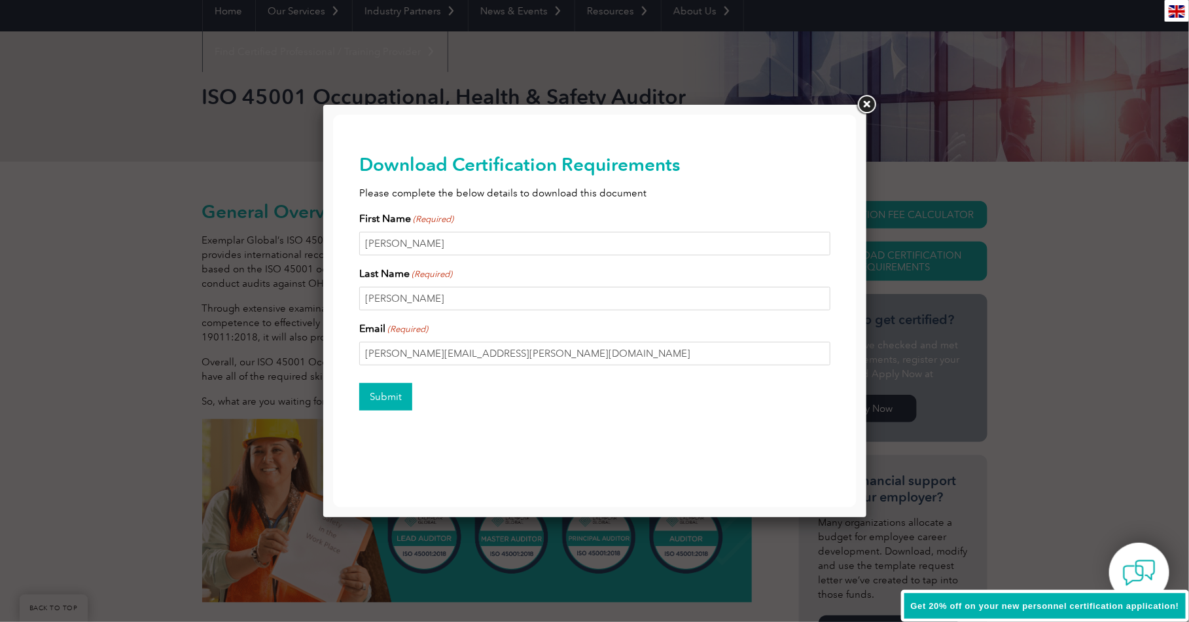
click at [380, 401] on input "Submit" at bounding box center [385, 395] width 53 height 27
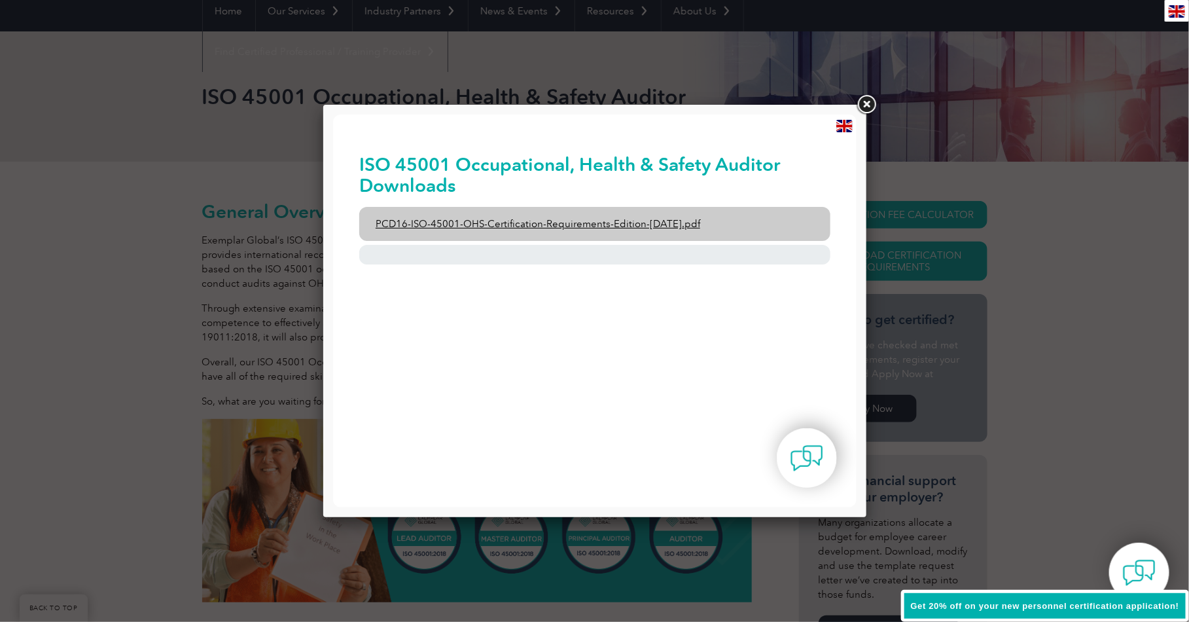
click at [585, 219] on link "PCD16-ISO-45001-OHS-Certification-Requirements-Edition-2-April-2022.pdf" at bounding box center [594, 223] width 471 height 34
